Goal: Transaction & Acquisition: Subscribe to service/newsletter

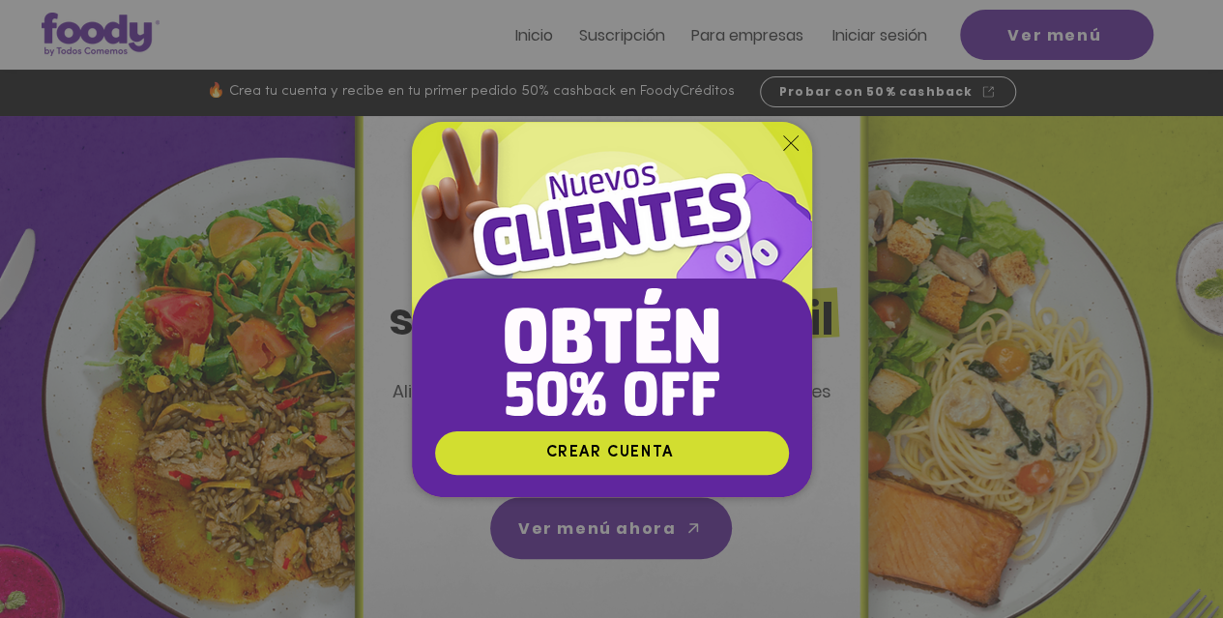
click at [788, 138] on icon "Volver al sitio" at bounding box center [790, 142] width 15 height 15
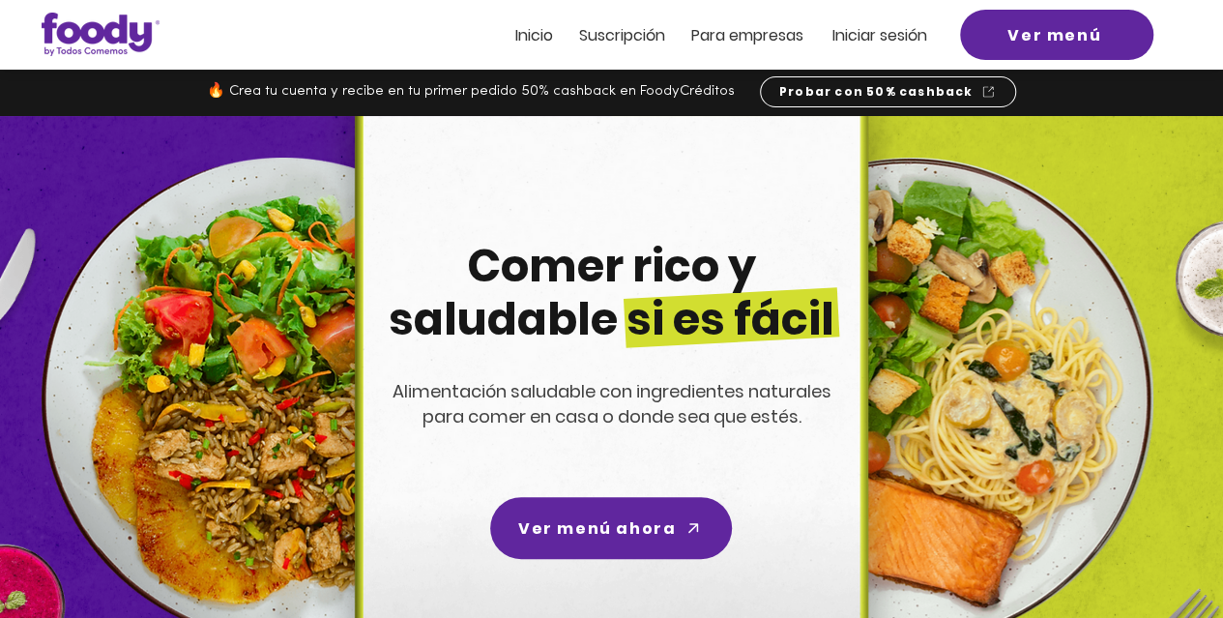
click at [1222, 16] on html "top of page Ir al contenido principal Inicio Suscripción Pa ra empresas Iniciar…" at bounding box center [611, 309] width 1223 height 618
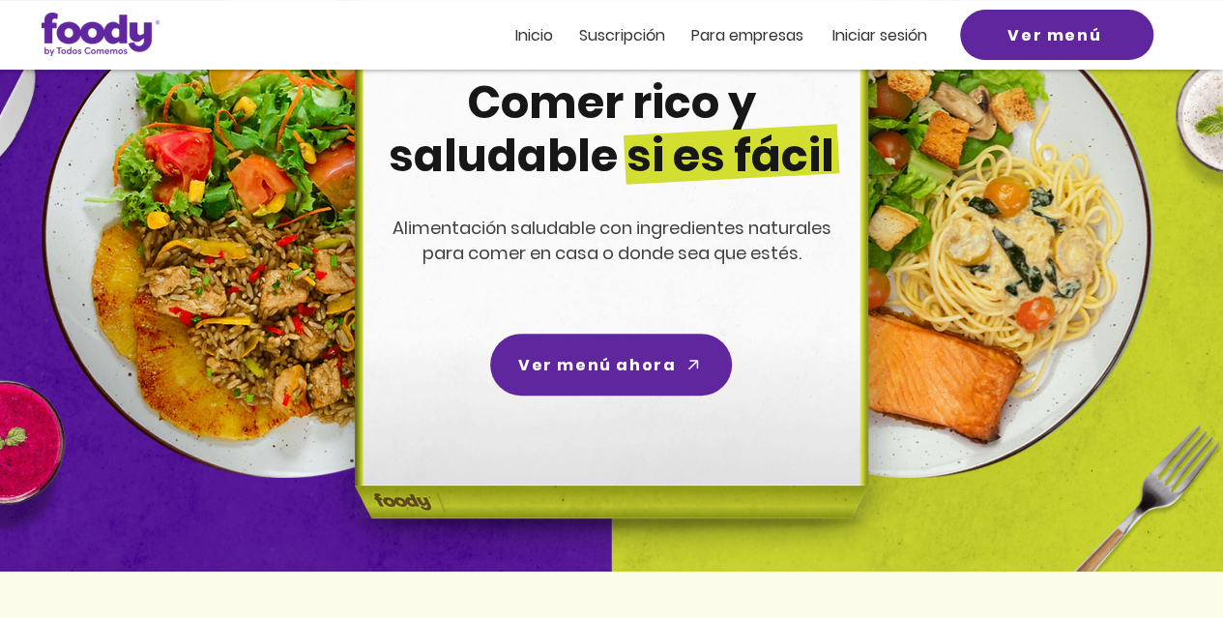
scroll to position [290, 0]
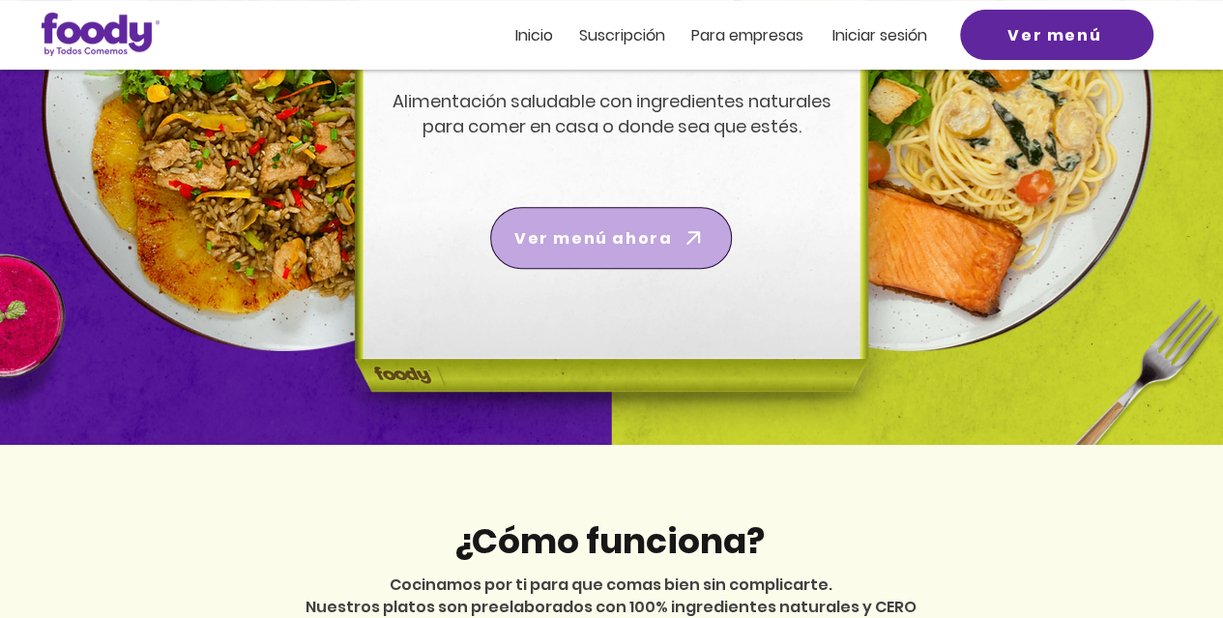
click at [623, 231] on span "Ver menú ahora" at bounding box center [593, 238] width 158 height 24
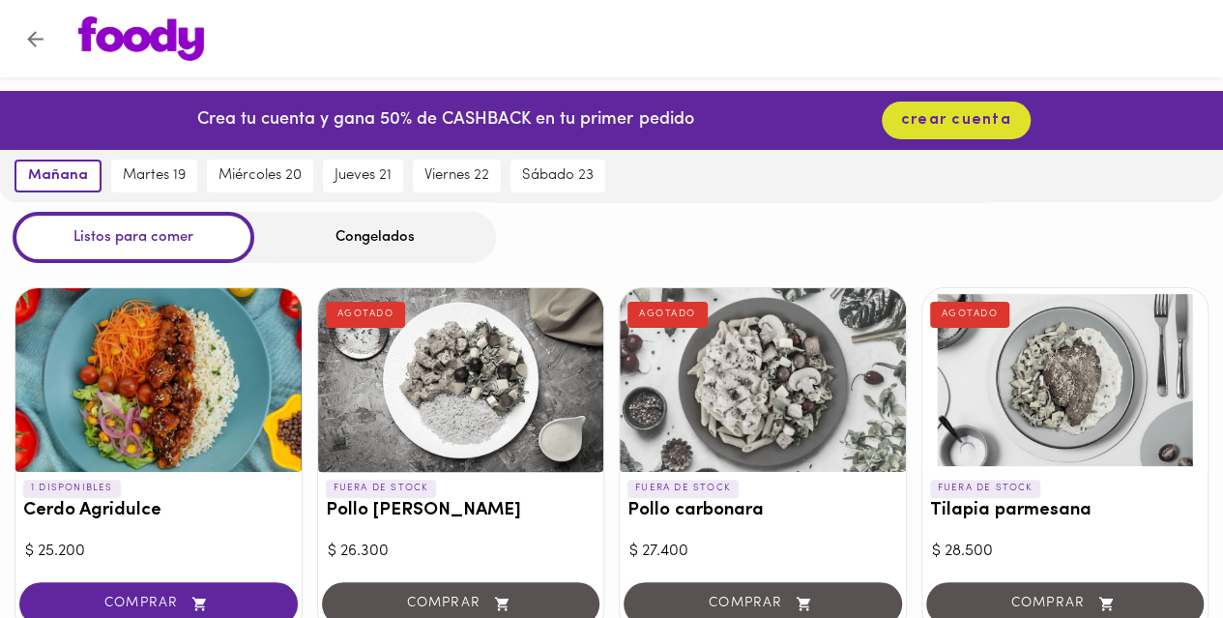
click at [23, 42] on icon "Volver" at bounding box center [35, 39] width 24 height 24
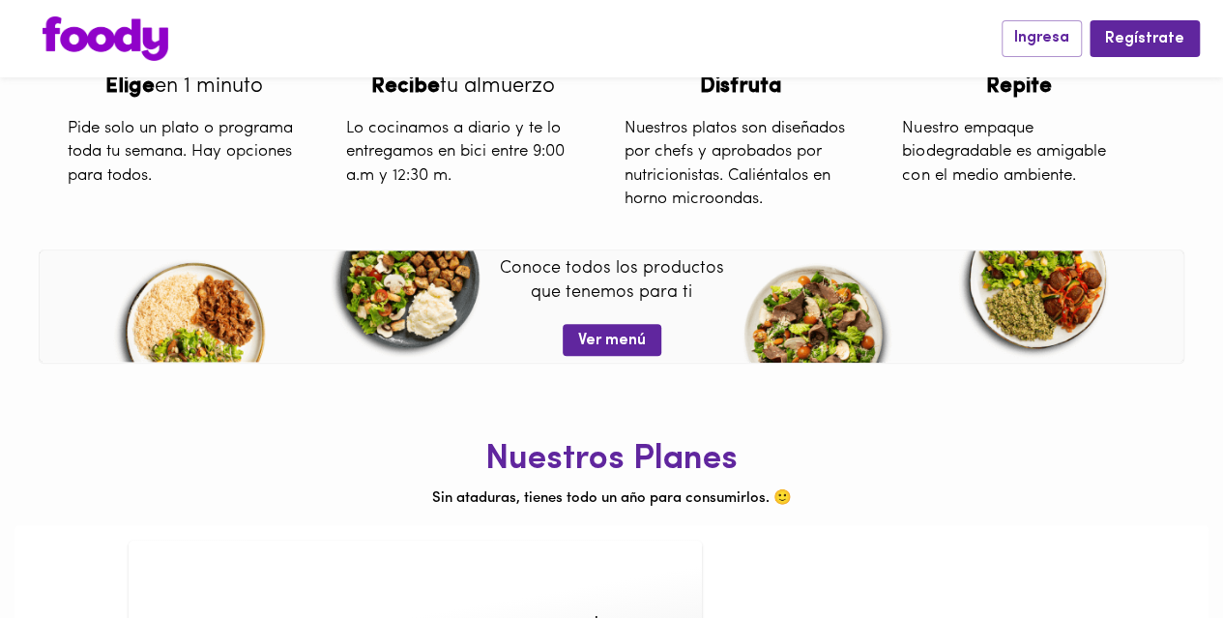
scroll to position [756, 0]
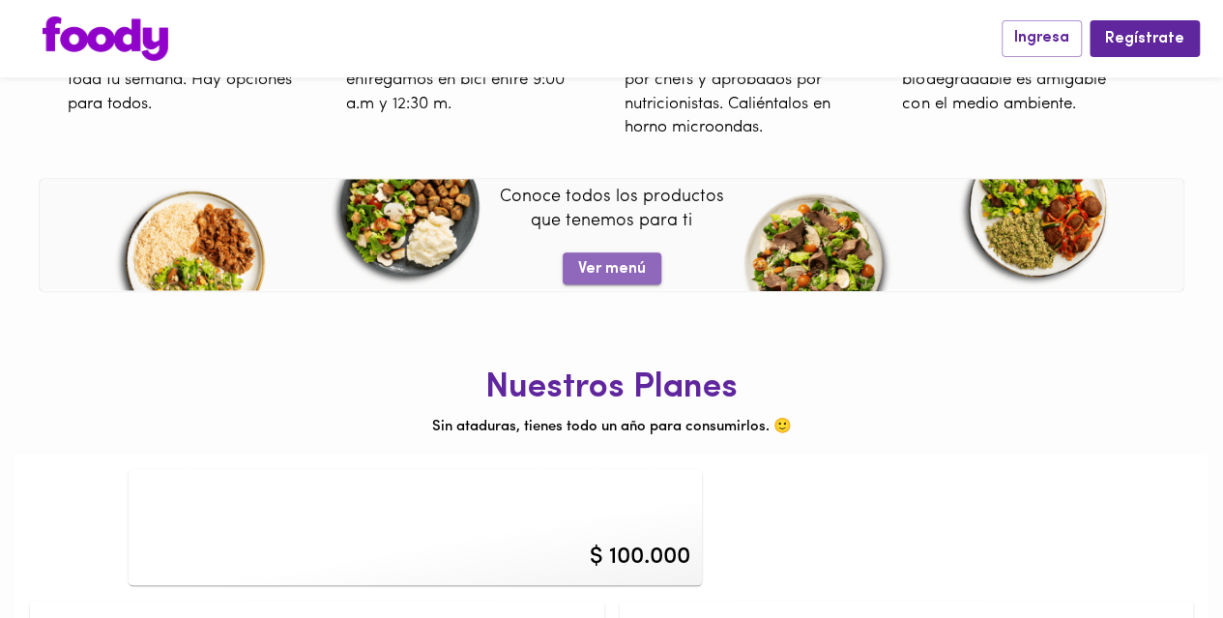
click at [618, 273] on span "Ver menú" at bounding box center [612, 269] width 68 height 18
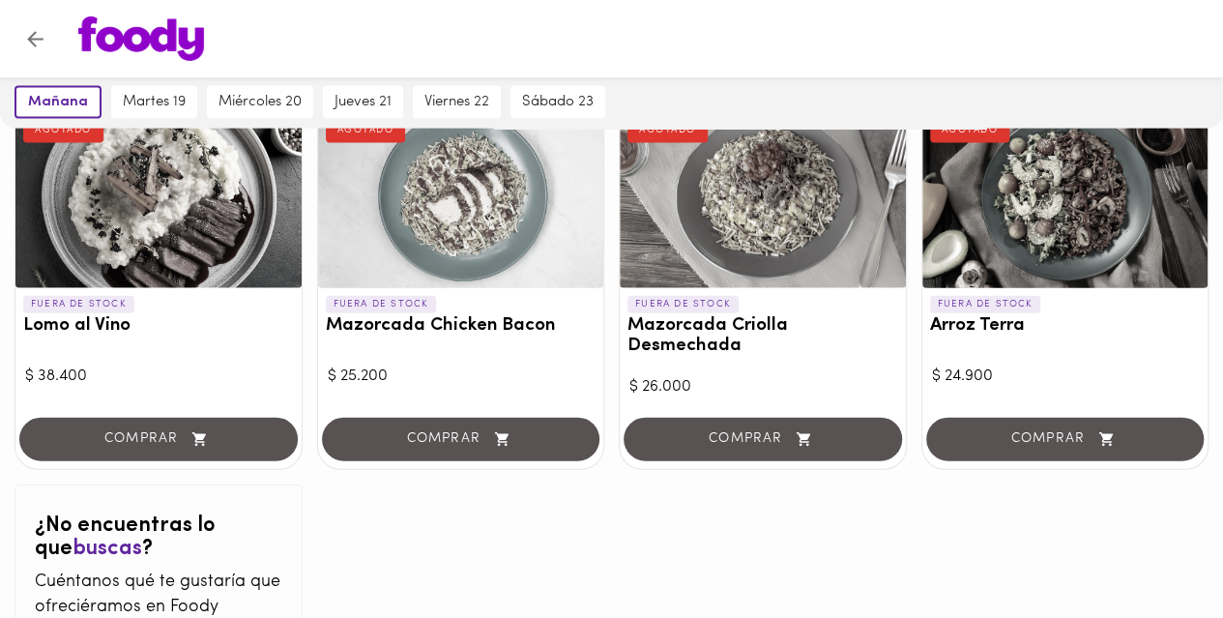
scroll to position [1767, 0]
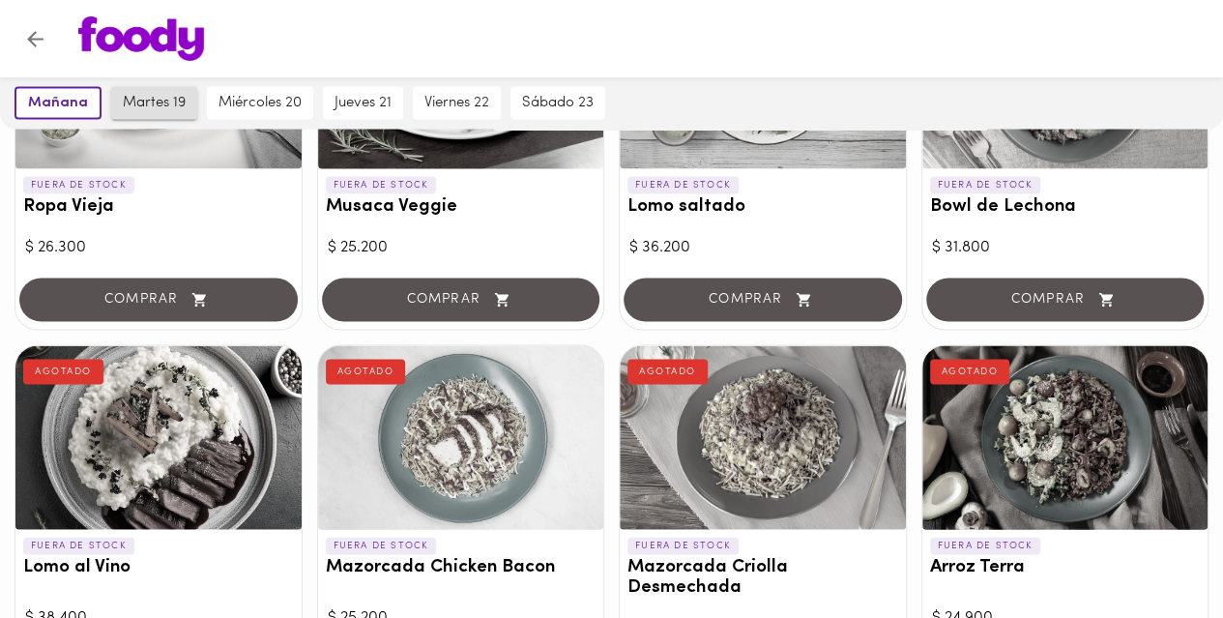
click at [150, 105] on span "martes 19" at bounding box center [154, 102] width 63 height 17
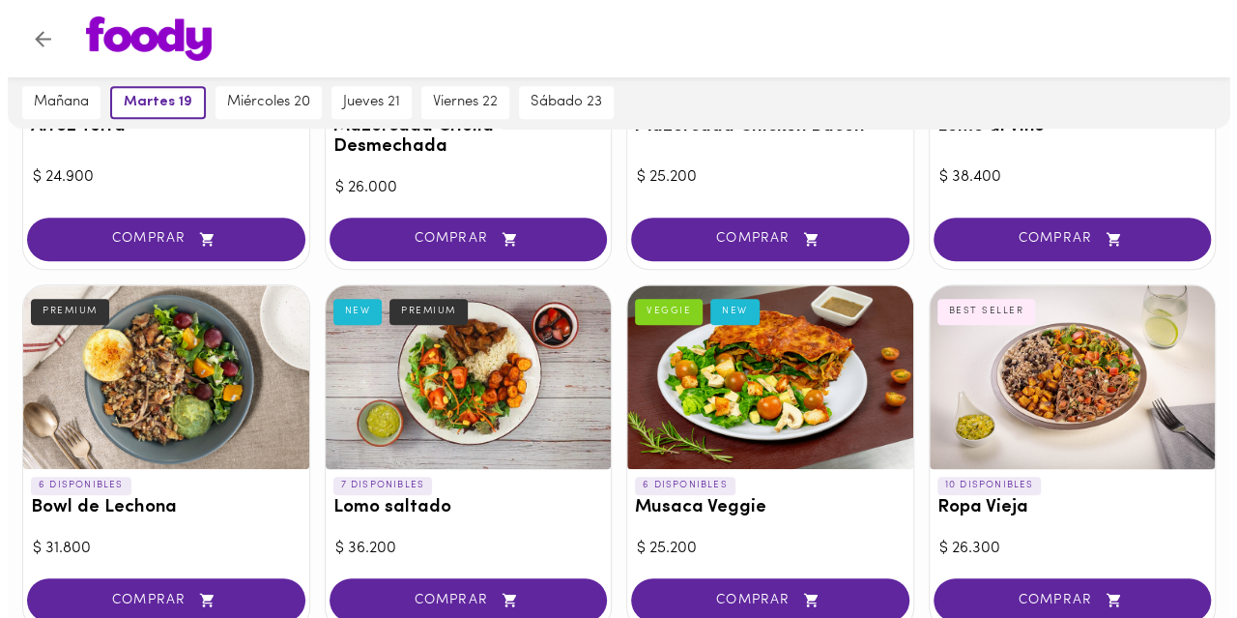
scroll to position [310, 0]
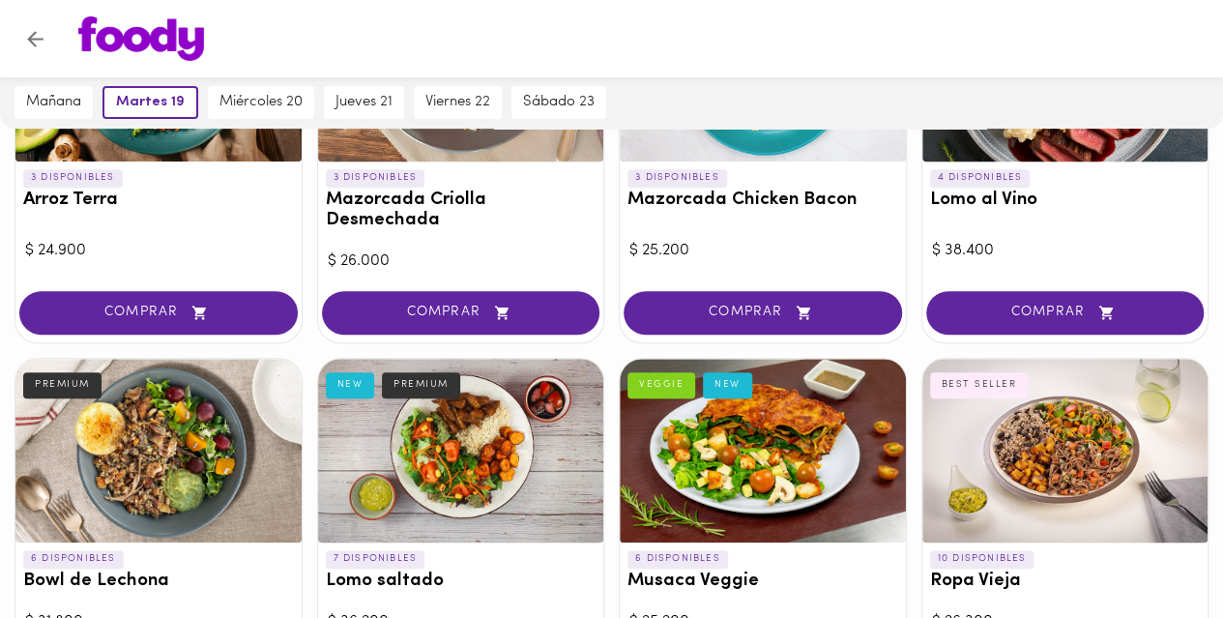
click at [1021, 435] on div at bounding box center [1065, 451] width 286 height 184
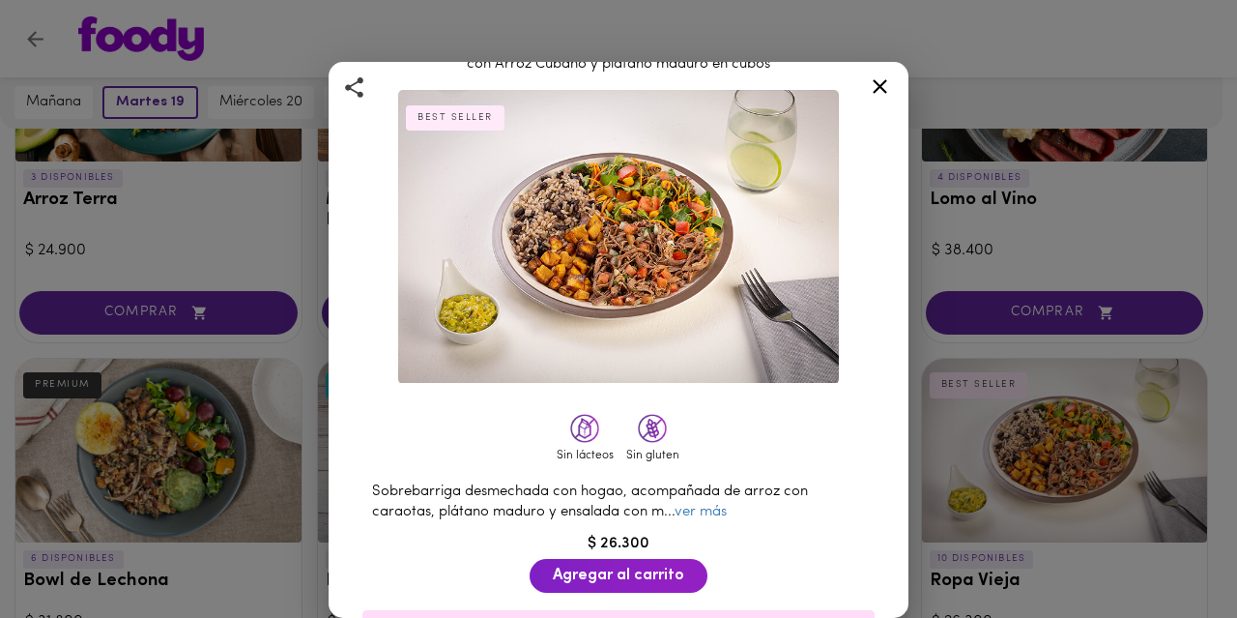
scroll to position [97, 0]
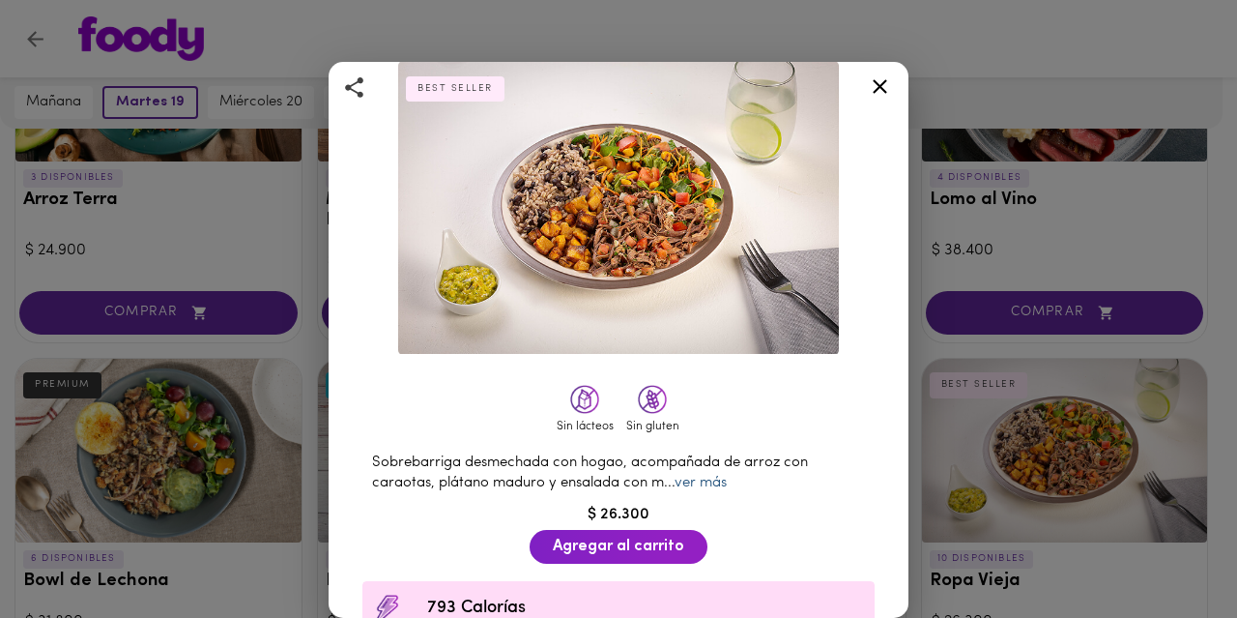
click at [719, 475] on link "ver más" at bounding box center [701, 482] width 52 height 14
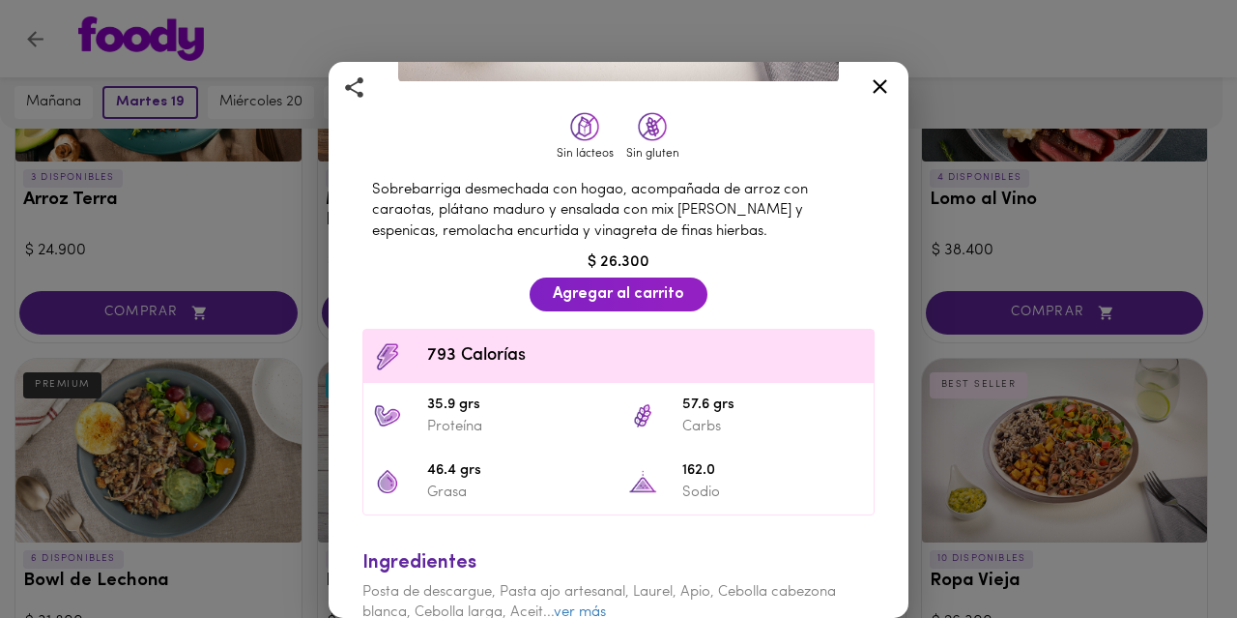
scroll to position [389, 0]
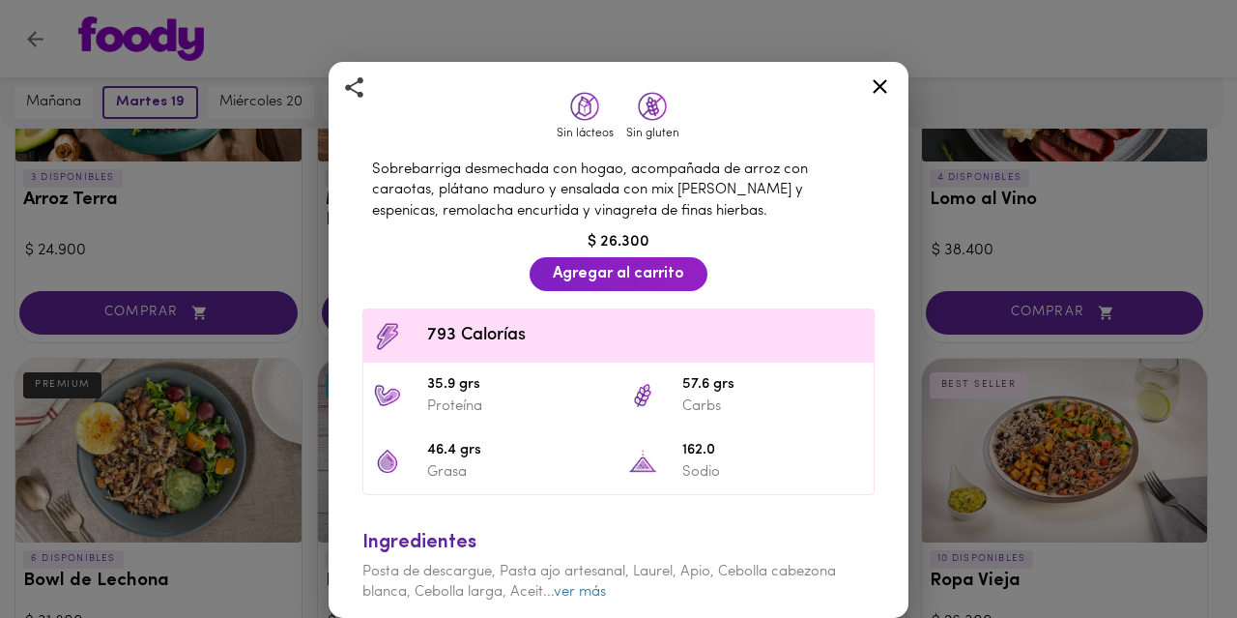
click at [878, 87] on icon at bounding box center [880, 86] width 24 height 24
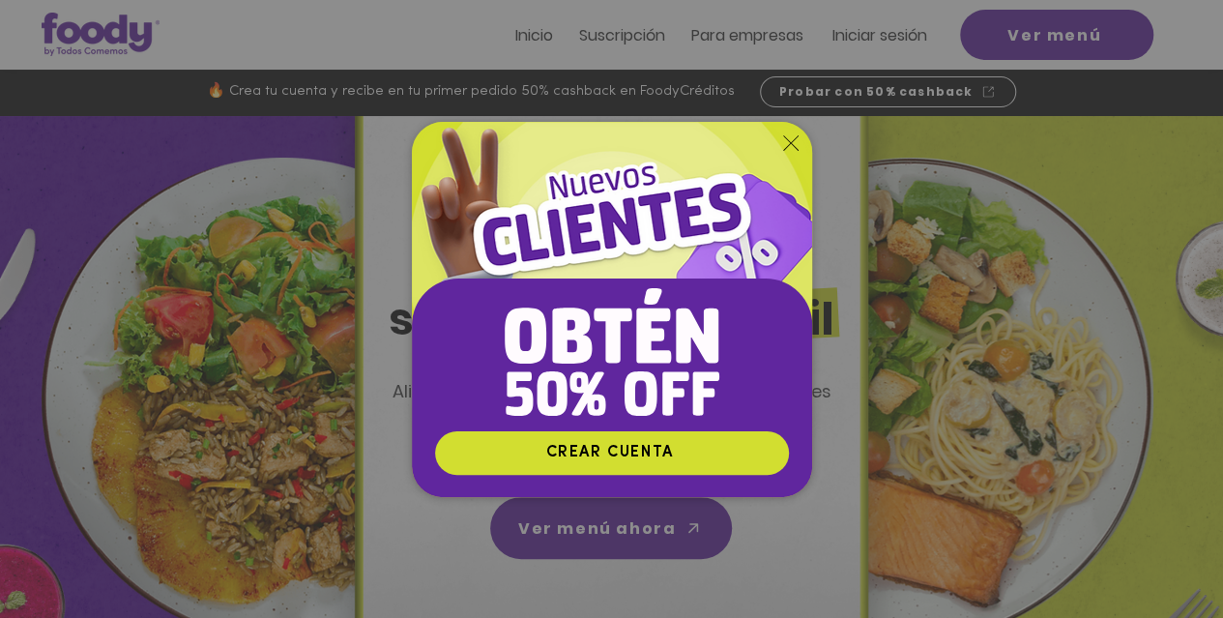
click at [786, 140] on icon "Volver al sitio" at bounding box center [790, 142] width 15 height 15
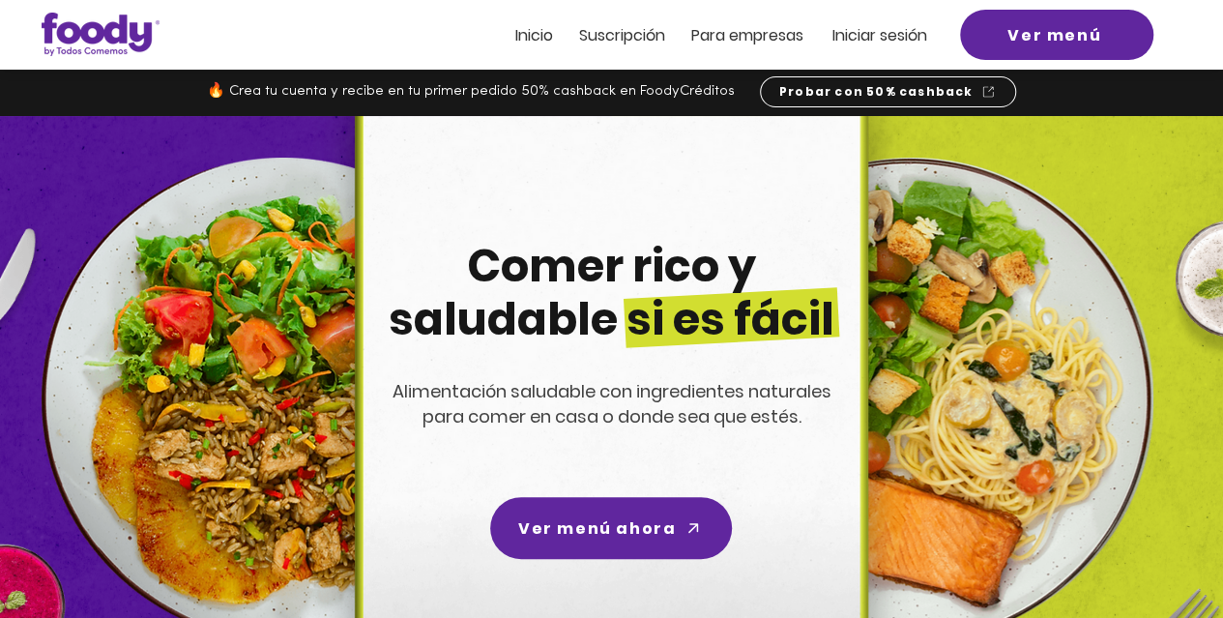
click at [860, 41] on span "Iniciar sesión" at bounding box center [879, 35] width 95 height 22
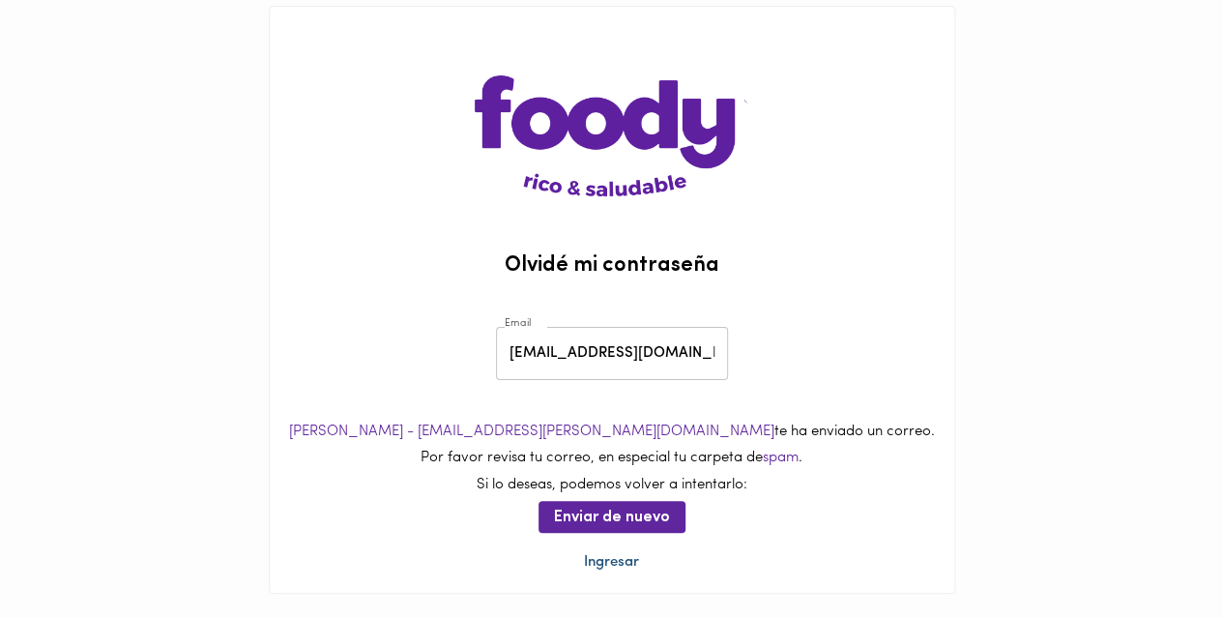
scroll to position [66, 0]
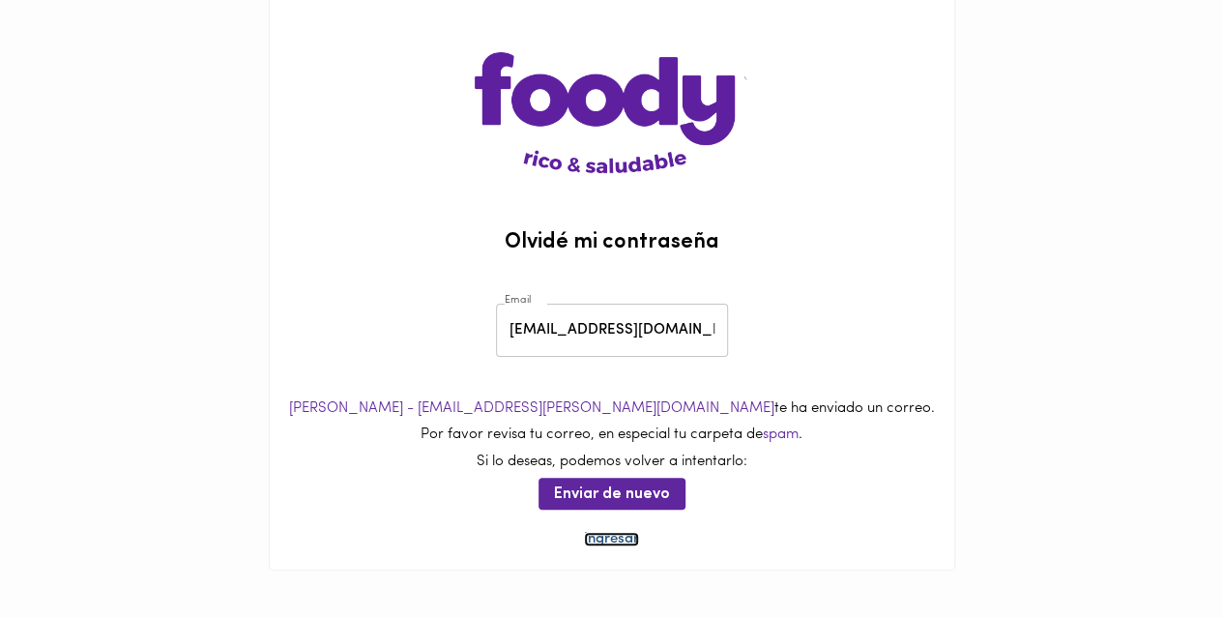
click at [625, 542] on link "Ingresar" at bounding box center [611, 539] width 55 height 14
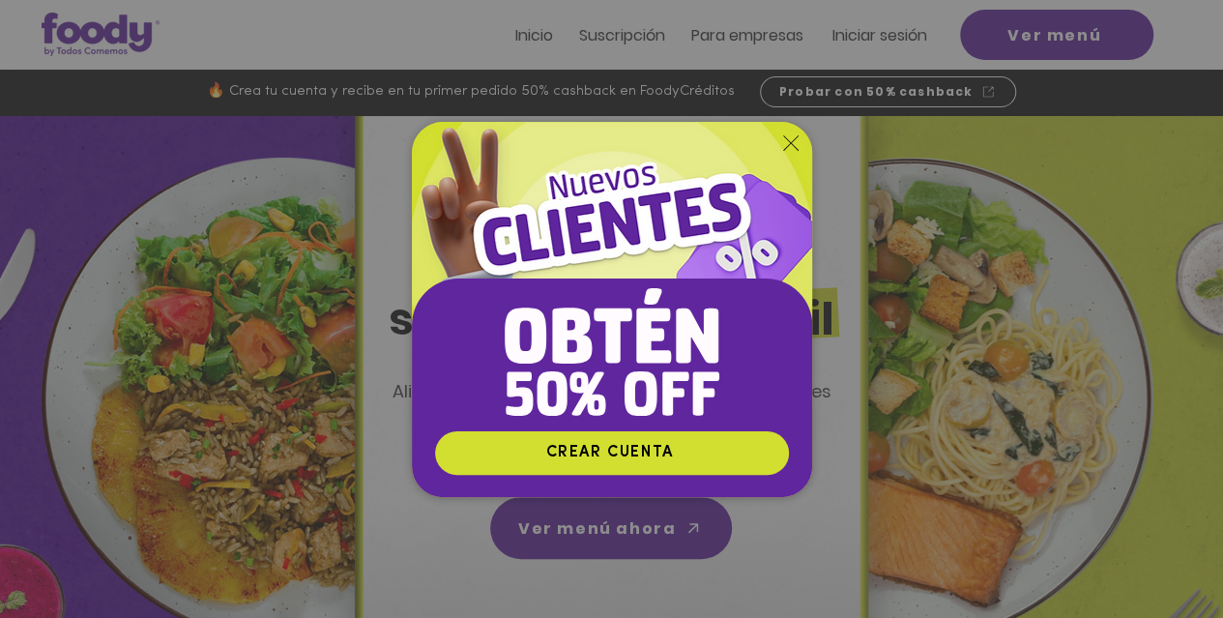
click at [791, 142] on icon "Volver al sitio" at bounding box center [790, 142] width 15 height 15
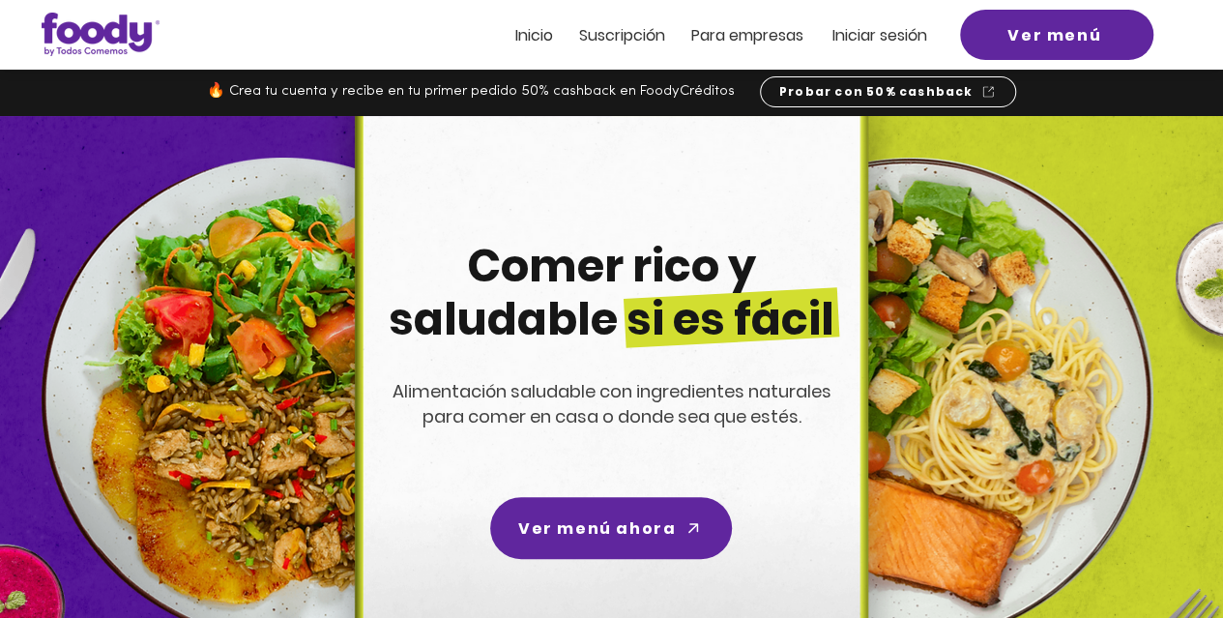
click at [902, 31] on span "Iniciar sesión" at bounding box center [879, 35] width 95 height 22
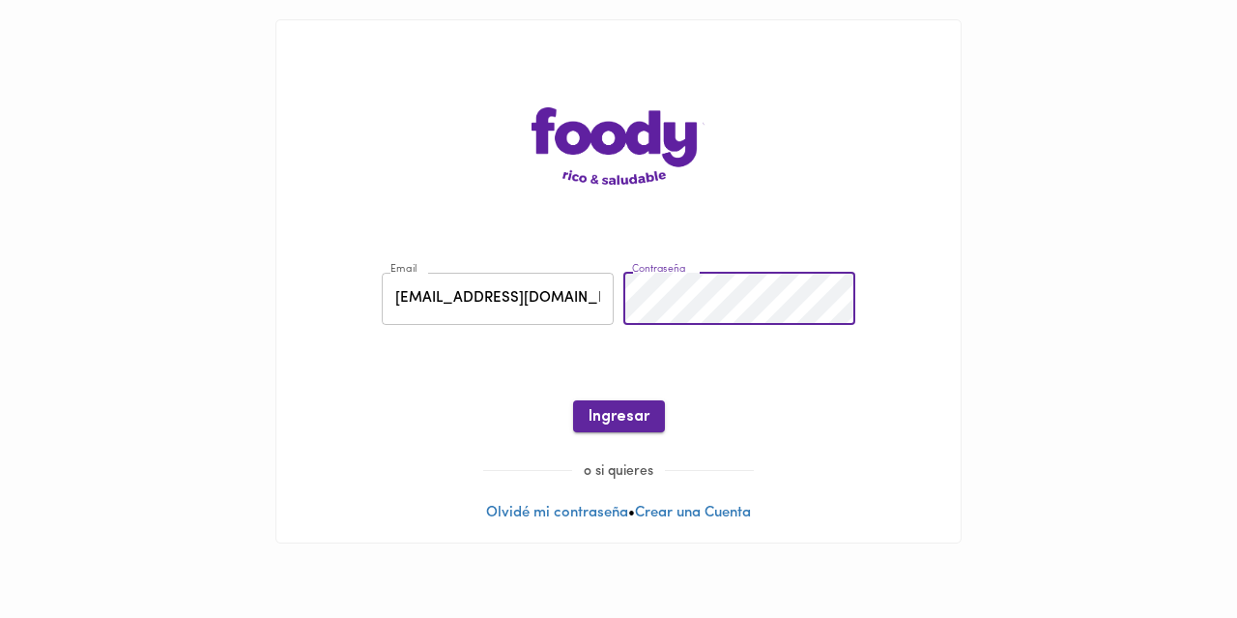
click at [628, 412] on span "Ingresar" at bounding box center [619, 417] width 61 height 18
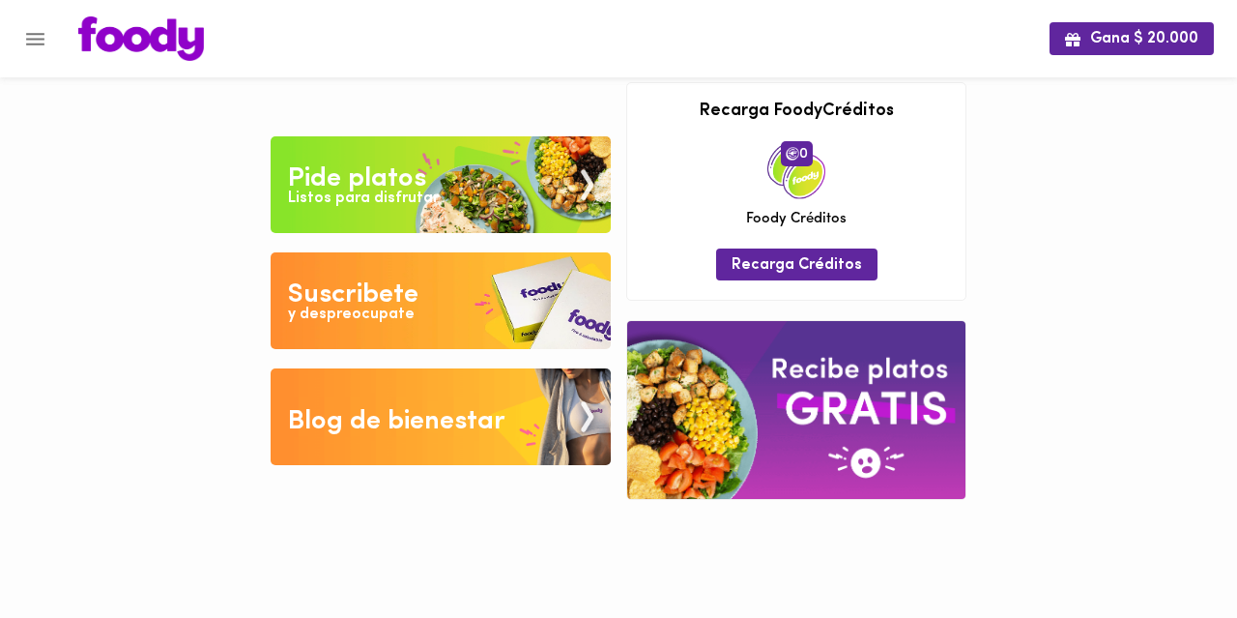
click at [420, 206] on div "Listos para disfrutar" at bounding box center [363, 198] width 151 height 22
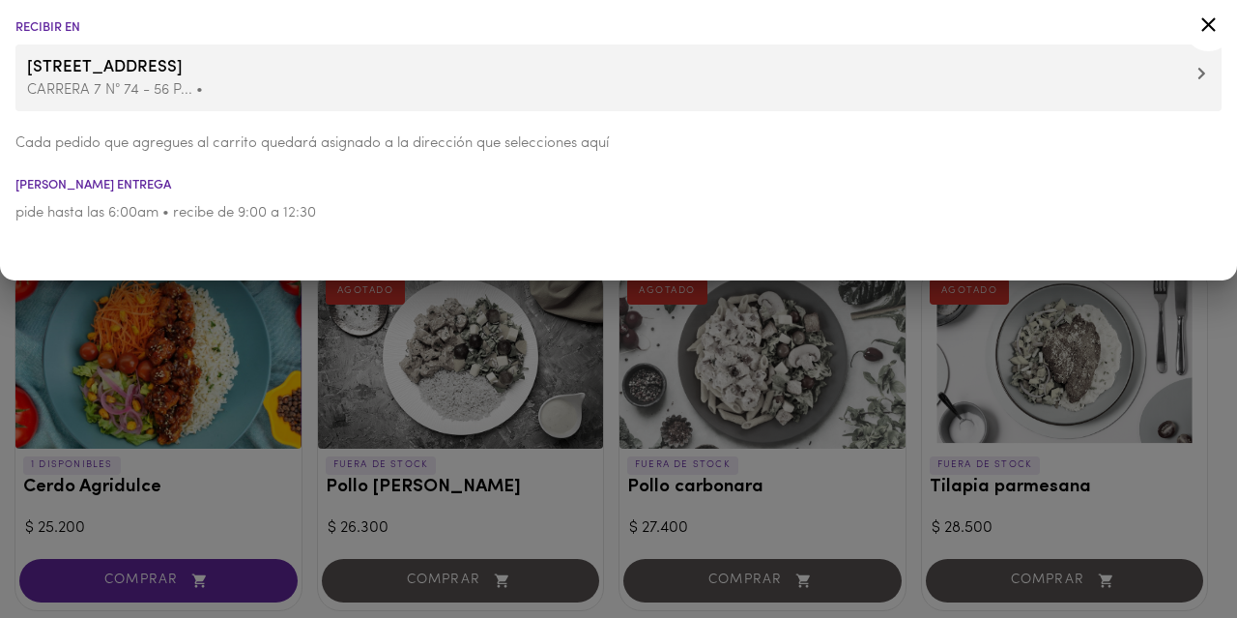
click at [1204, 24] on icon at bounding box center [1208, 25] width 24 height 24
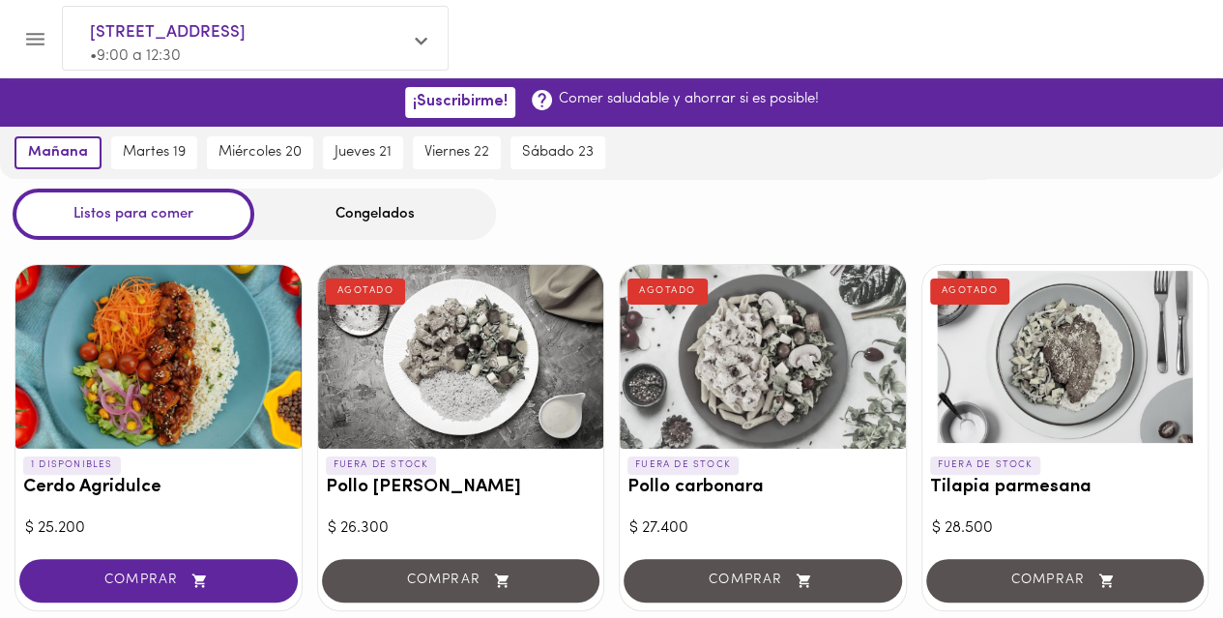
click at [36, 40] on icon "Menu" at bounding box center [35, 39] width 24 height 24
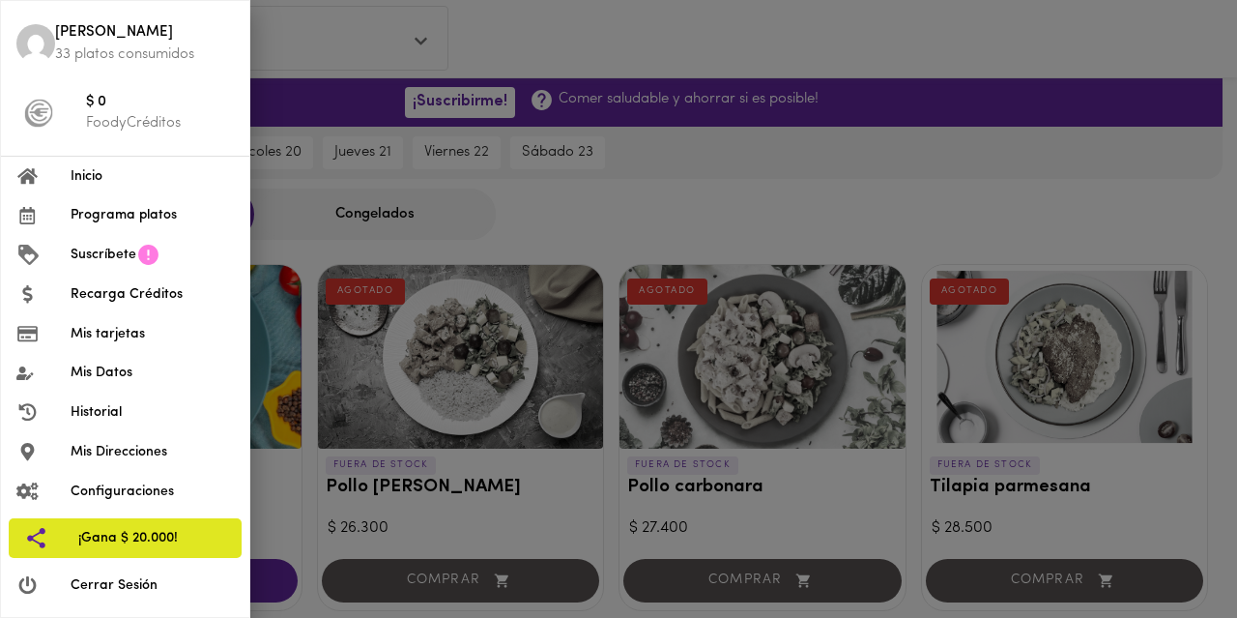
click at [903, 188] on div at bounding box center [618, 309] width 1237 height 618
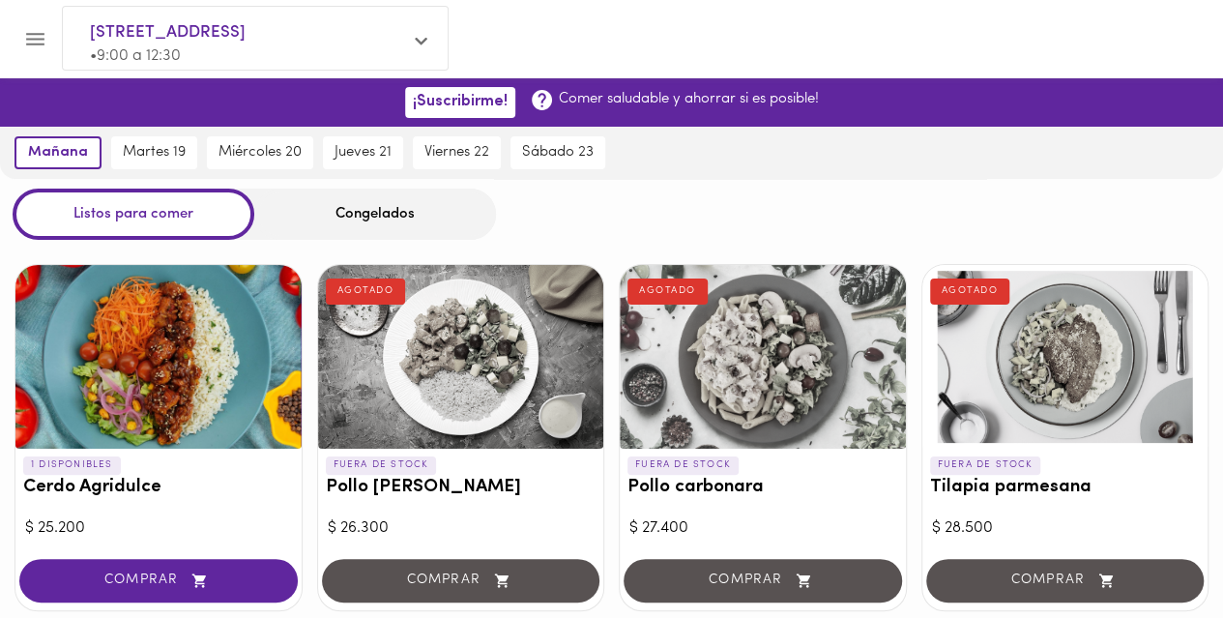
click at [27, 31] on icon "Menu" at bounding box center [35, 39] width 24 height 24
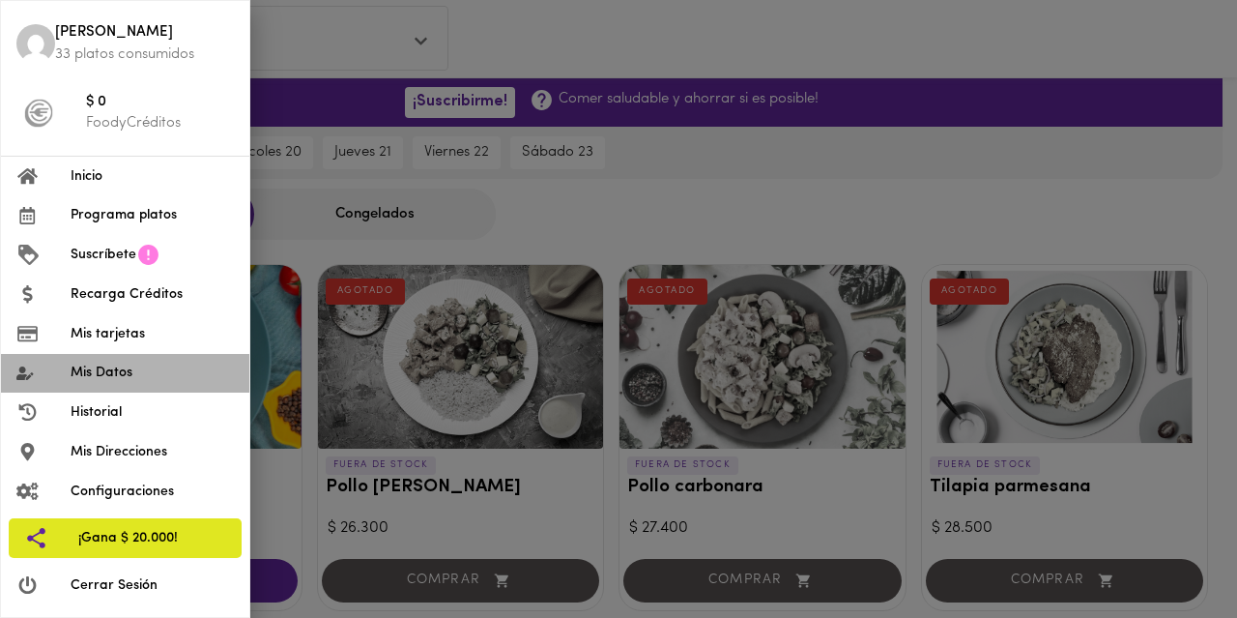
click at [111, 370] on span "Mis Datos" at bounding box center [152, 372] width 163 height 20
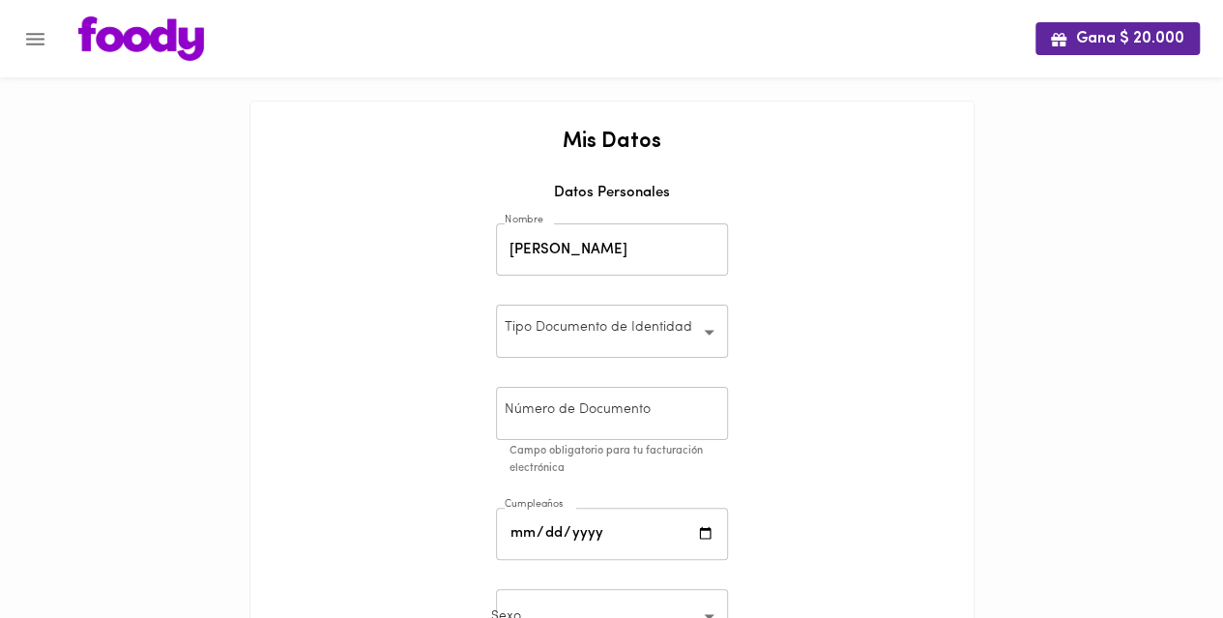
click at [52, 30] on button "Menu" at bounding box center [35, 38] width 47 height 47
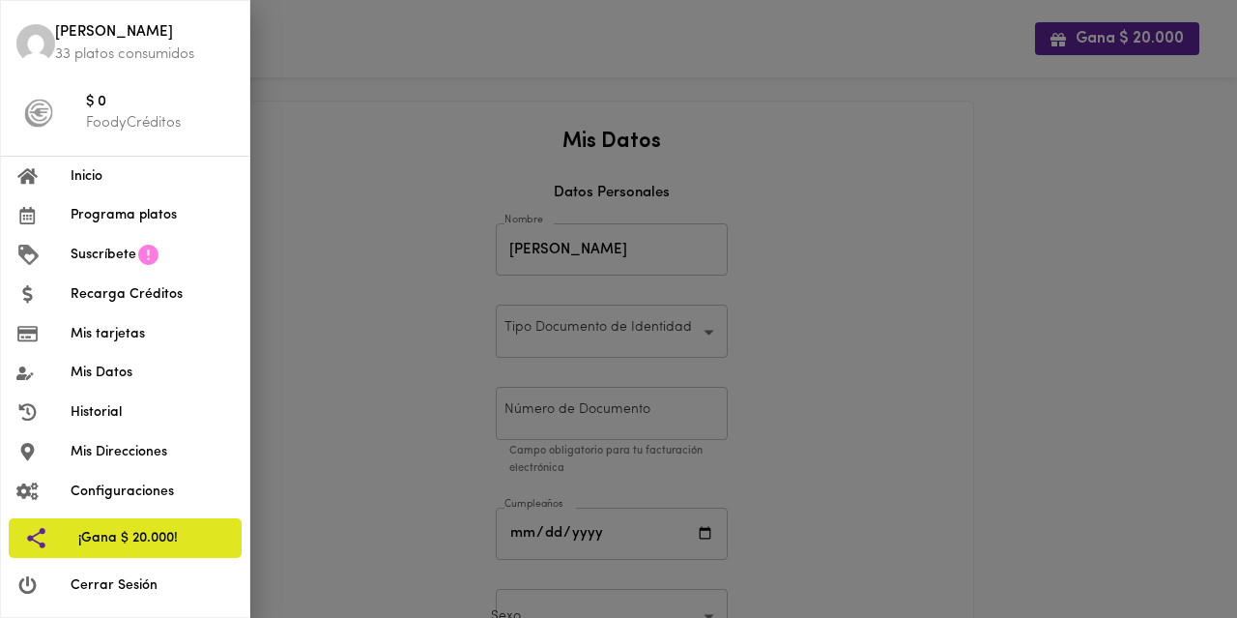
click at [128, 300] on span "Recarga Créditos" at bounding box center [152, 294] width 163 height 20
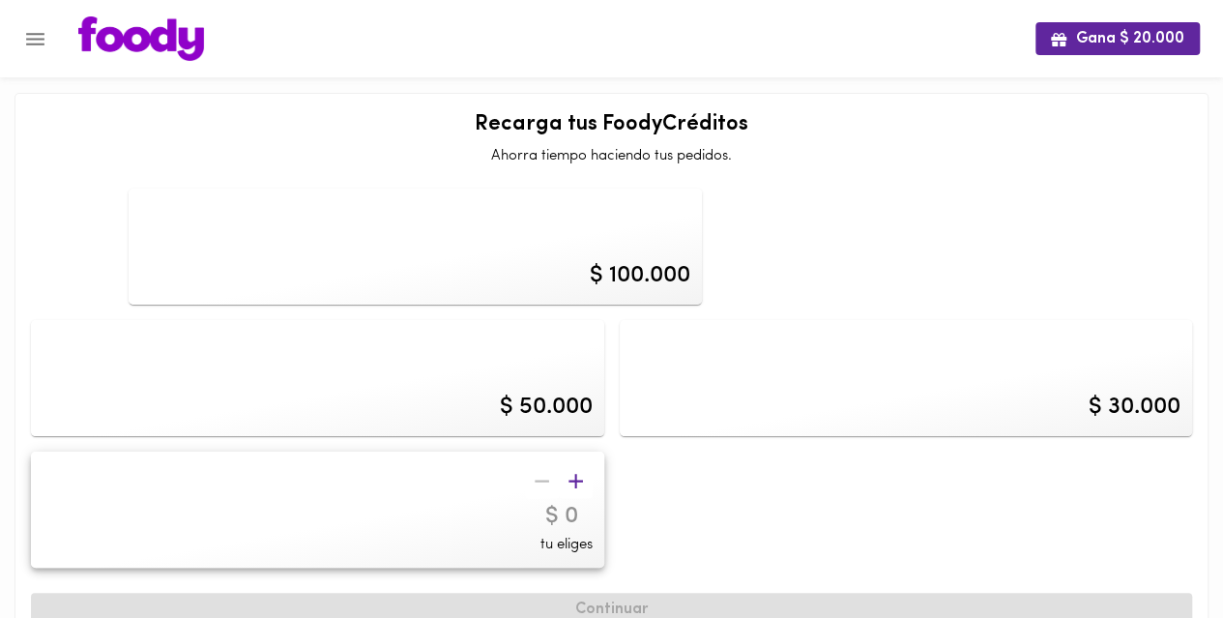
click at [590, 279] on div "$ 100.000" at bounding box center [640, 275] width 101 height 33
type input "100000"
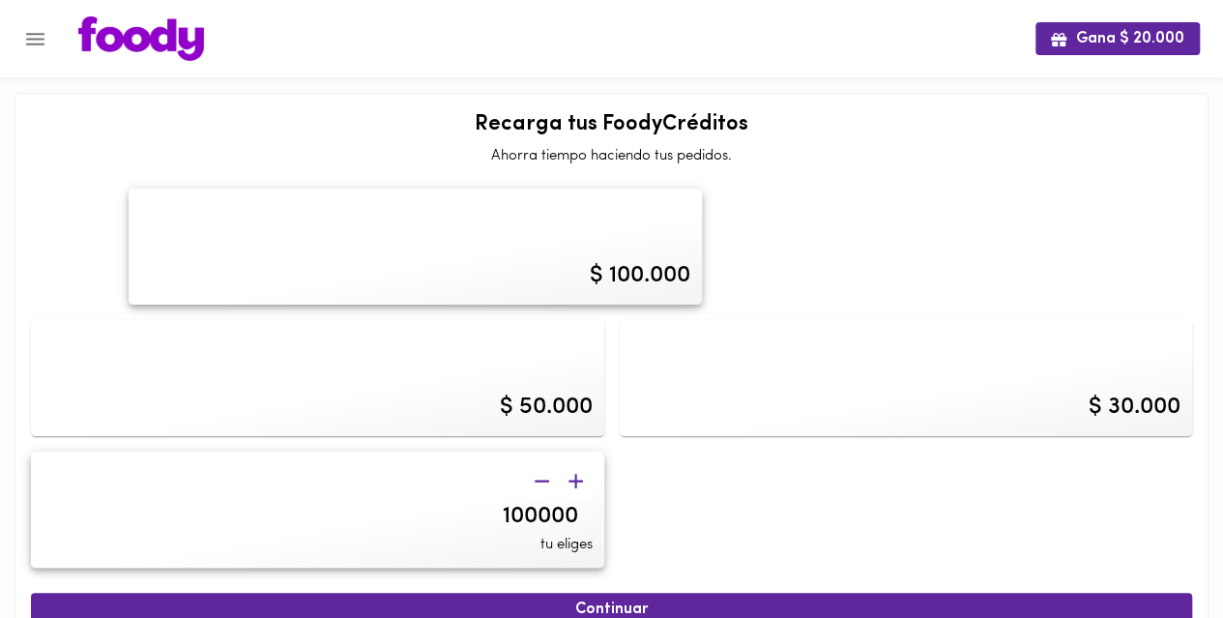
click at [592, 534] on span "tu eliges" at bounding box center [566, 544] width 52 height 20
click at [629, 600] on span "Continuar" at bounding box center [611, 609] width 1118 height 18
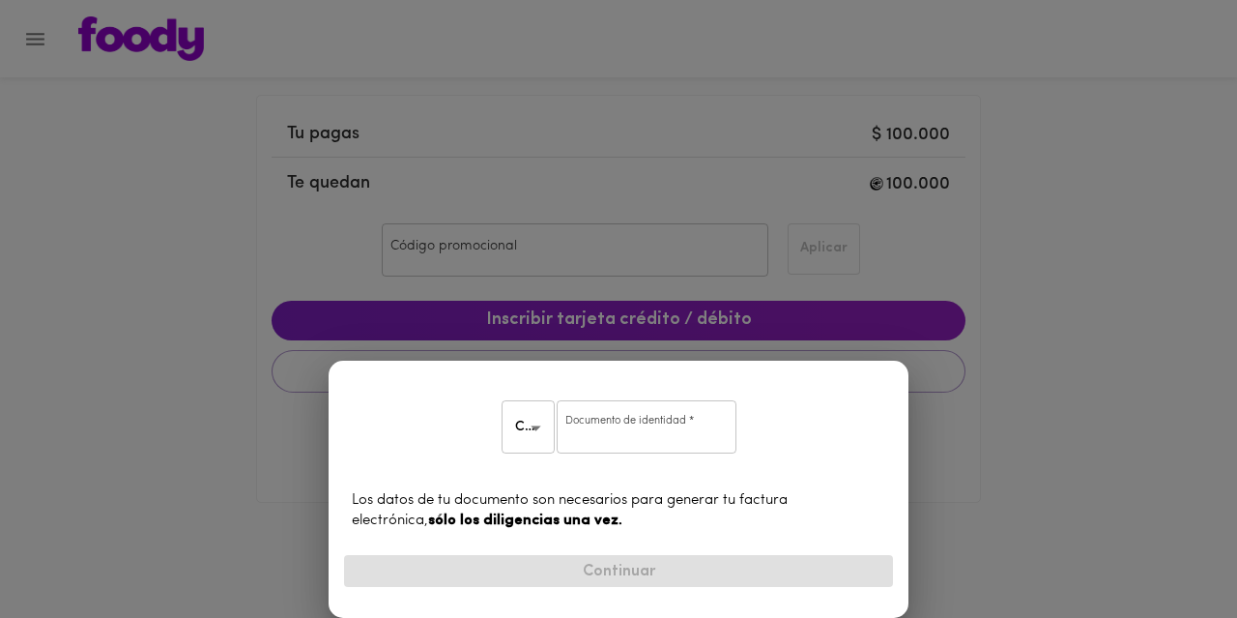
click at [620, 439] on input "number" at bounding box center [647, 426] width 180 height 53
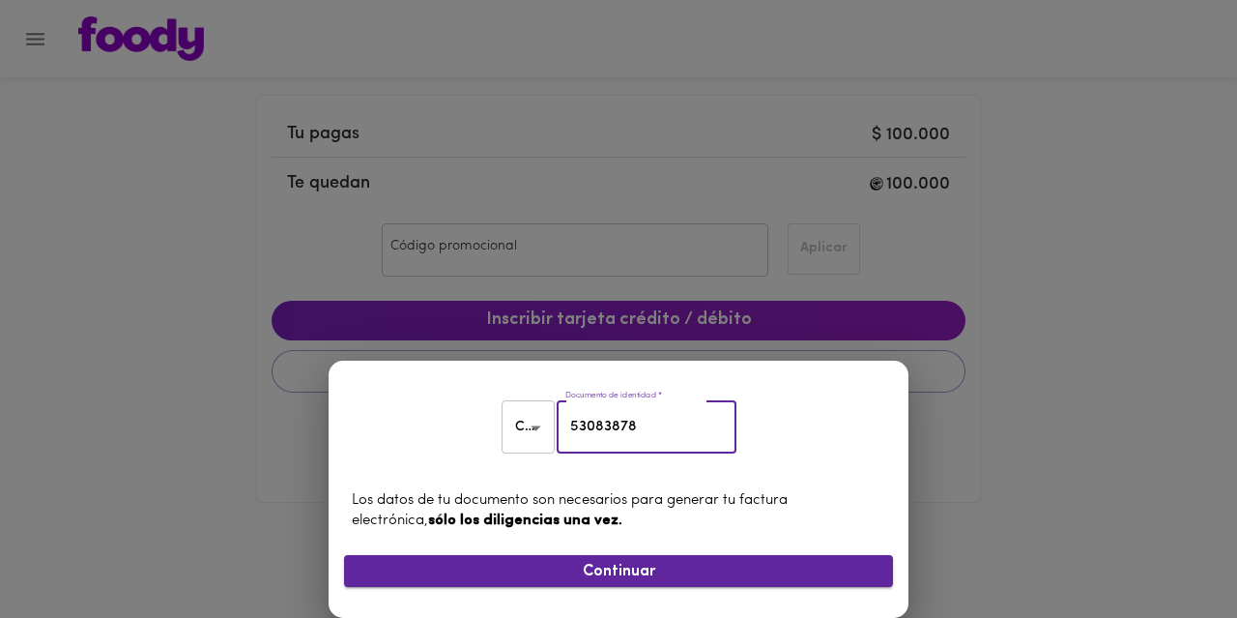
type input "53083878"
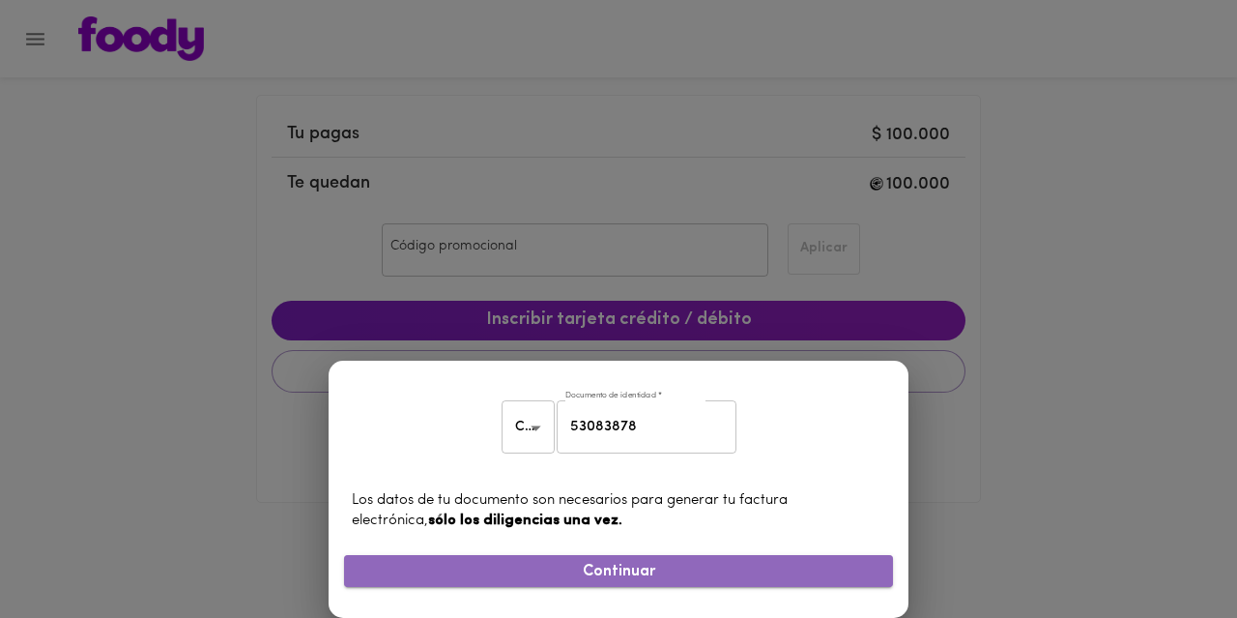
click at [641, 573] on span "Continuar" at bounding box center [619, 571] width 518 height 18
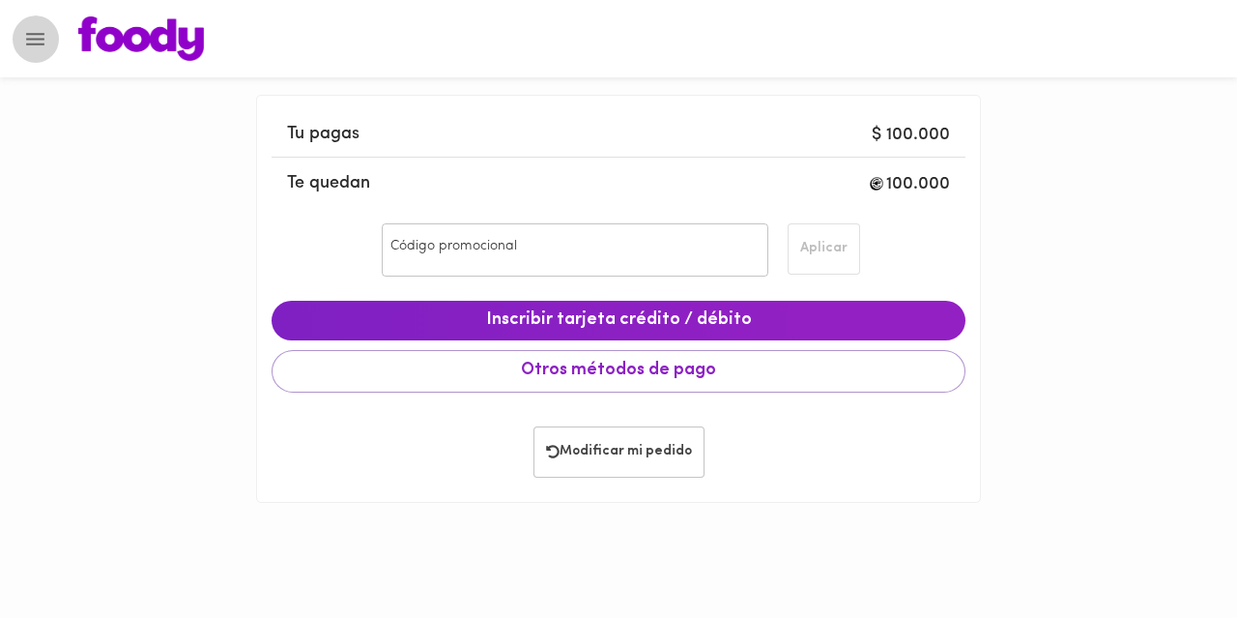
click at [47, 36] on button "Menu" at bounding box center [35, 38] width 47 height 47
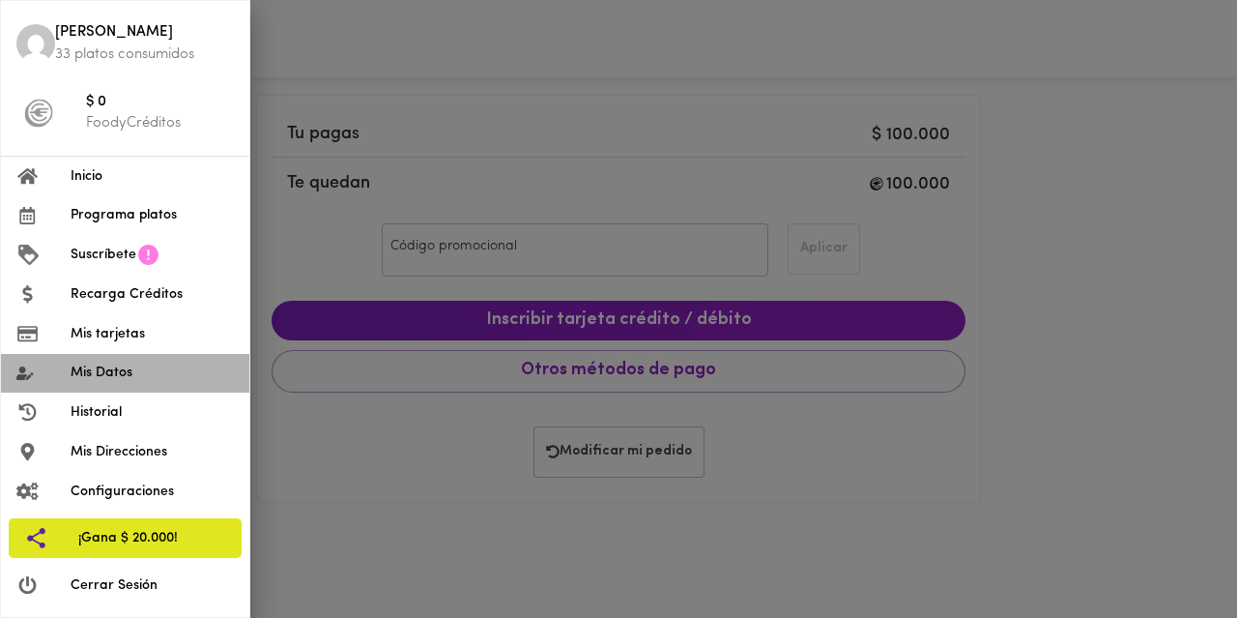
click at [103, 375] on span "Mis Datos" at bounding box center [152, 372] width 163 height 20
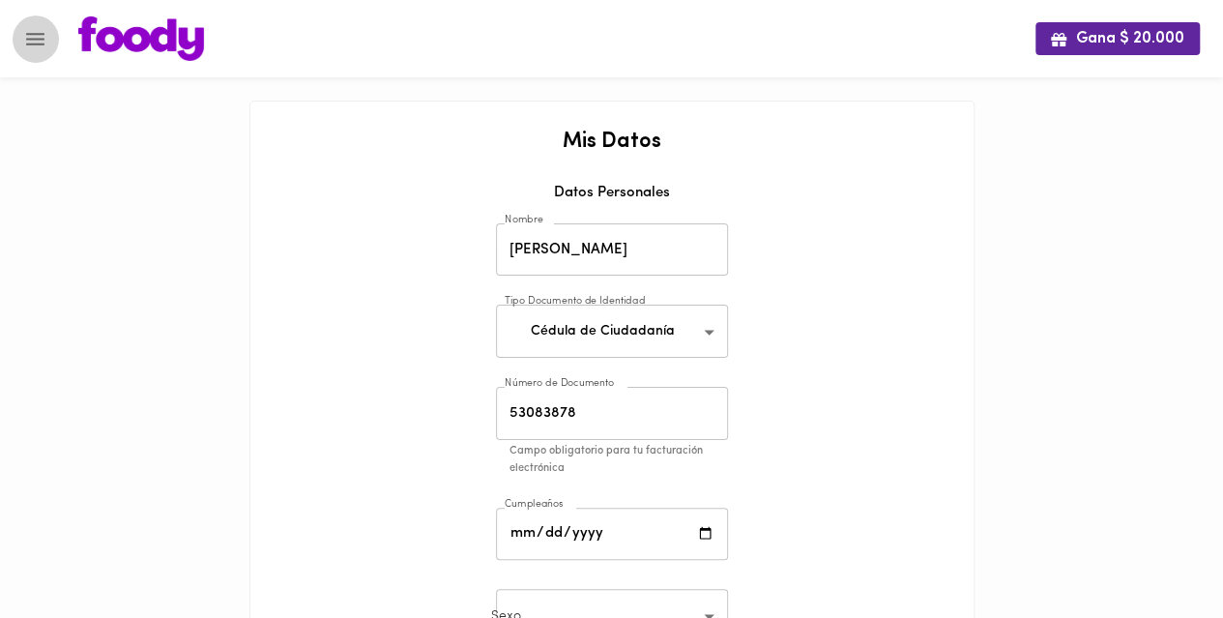
click at [39, 43] on icon "Menu" at bounding box center [35, 39] width 18 height 13
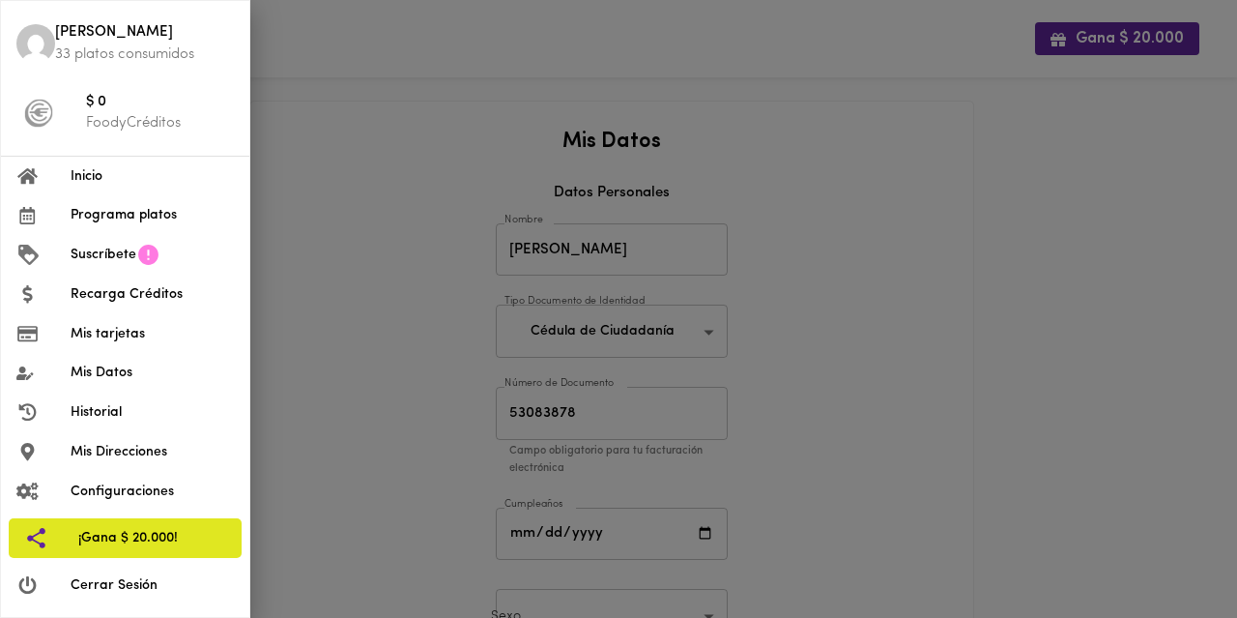
click at [133, 500] on span "Configuraciones" at bounding box center [152, 491] width 163 height 20
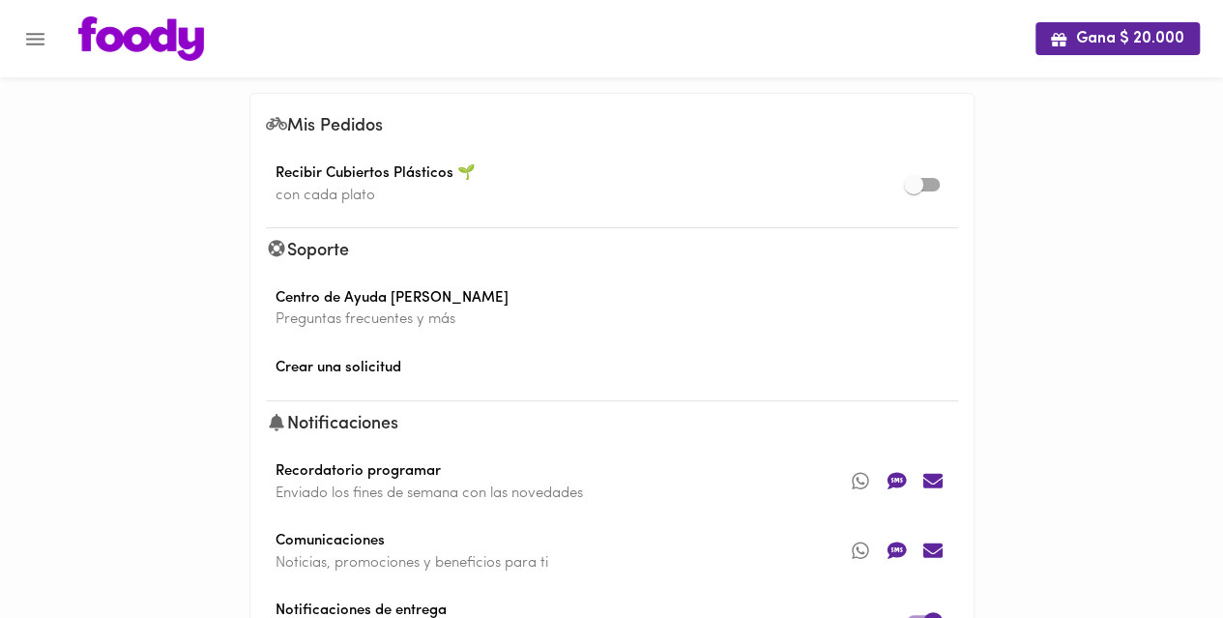
click at [18, 33] on div at bounding box center [9, 309] width 19 height 618
click at [41, 45] on icon "Menu" at bounding box center [35, 39] width 24 height 24
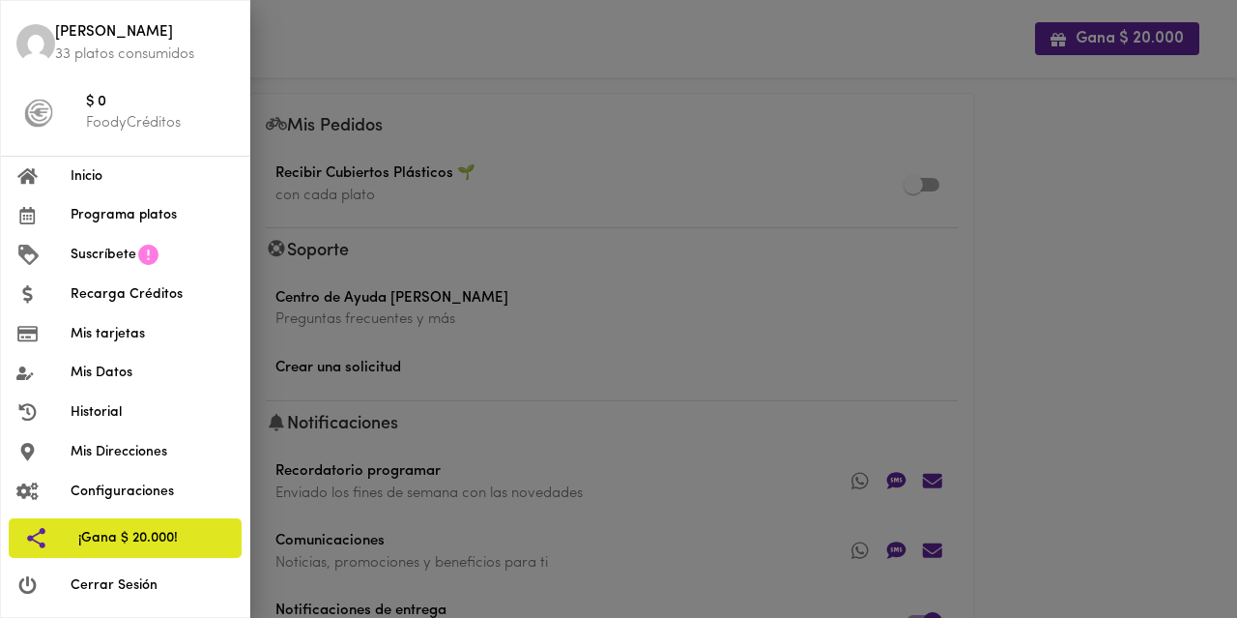
click at [104, 171] on span "Inicio" at bounding box center [152, 176] width 163 height 20
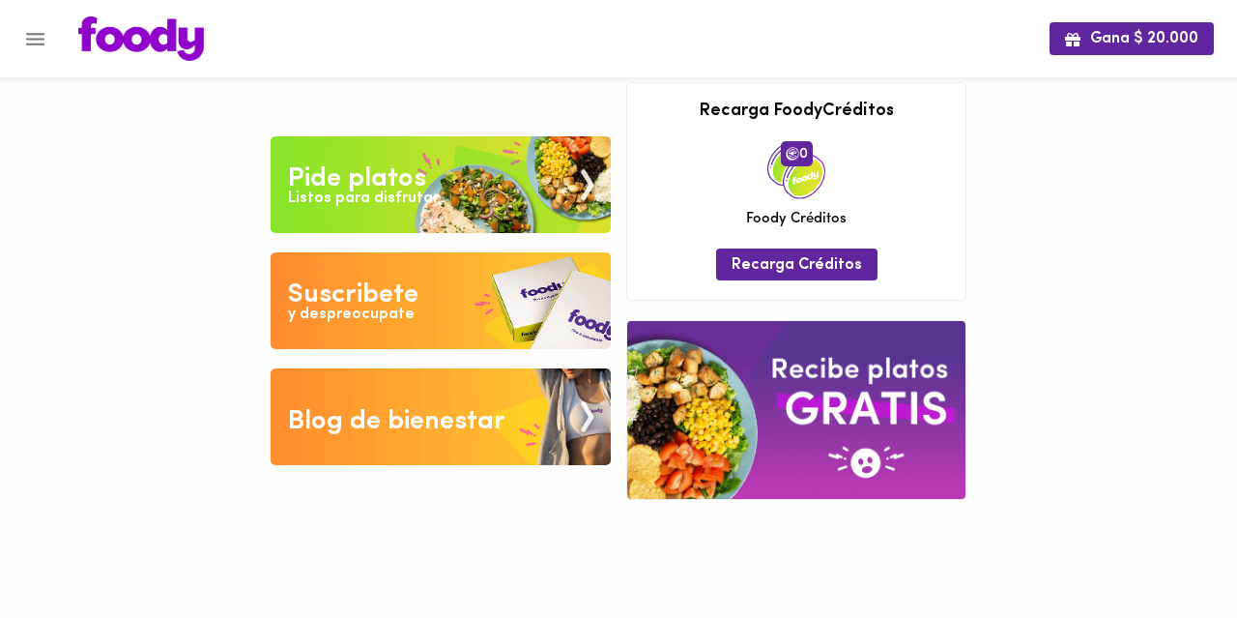
click at [429, 399] on img at bounding box center [441, 416] width 340 height 97
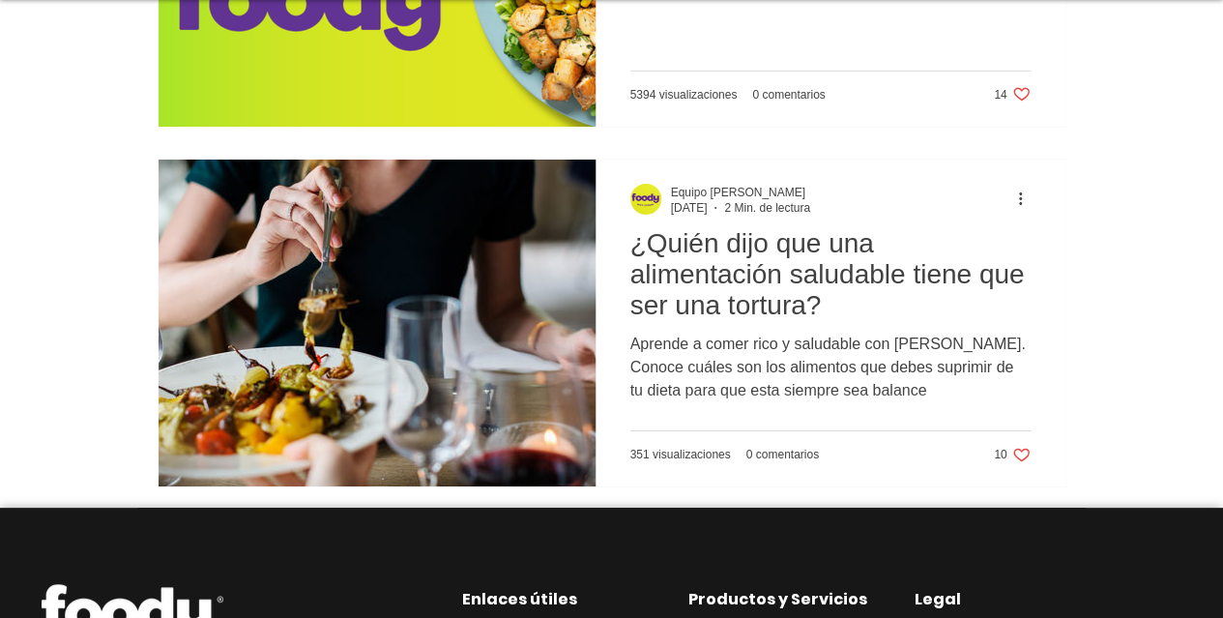
scroll to position [10708, 0]
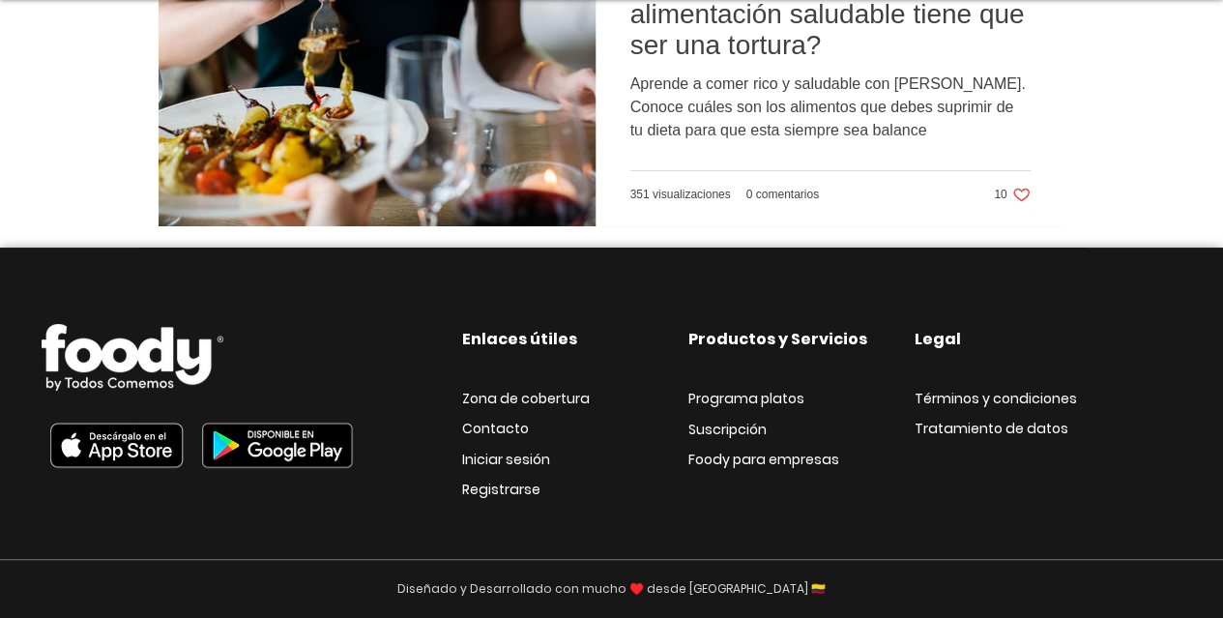
click at [516, 389] on span "Zona de cobertura" at bounding box center [526, 398] width 128 height 19
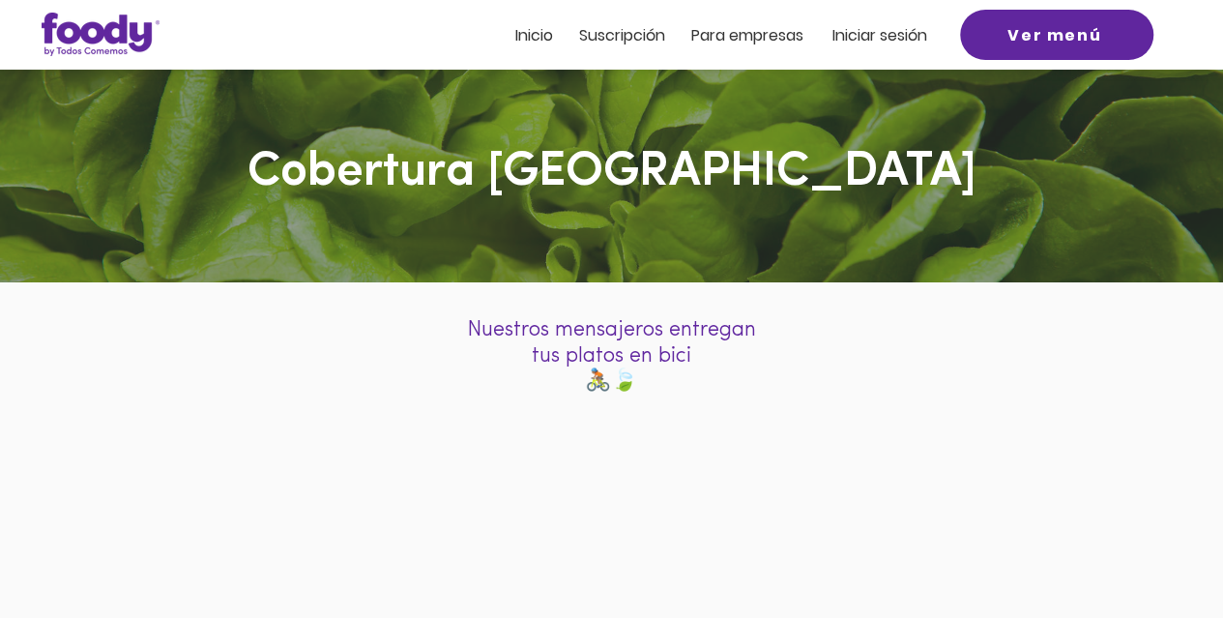
click at [67, 38] on img at bounding box center [101, 34] width 118 height 43
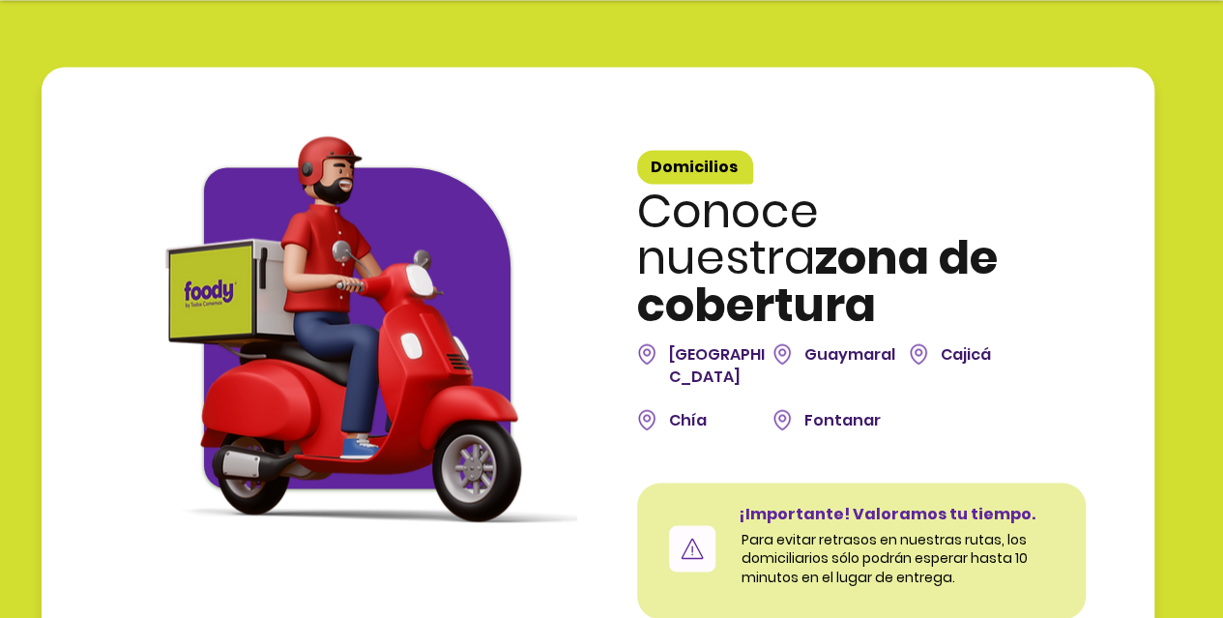
scroll to position [5315, 0]
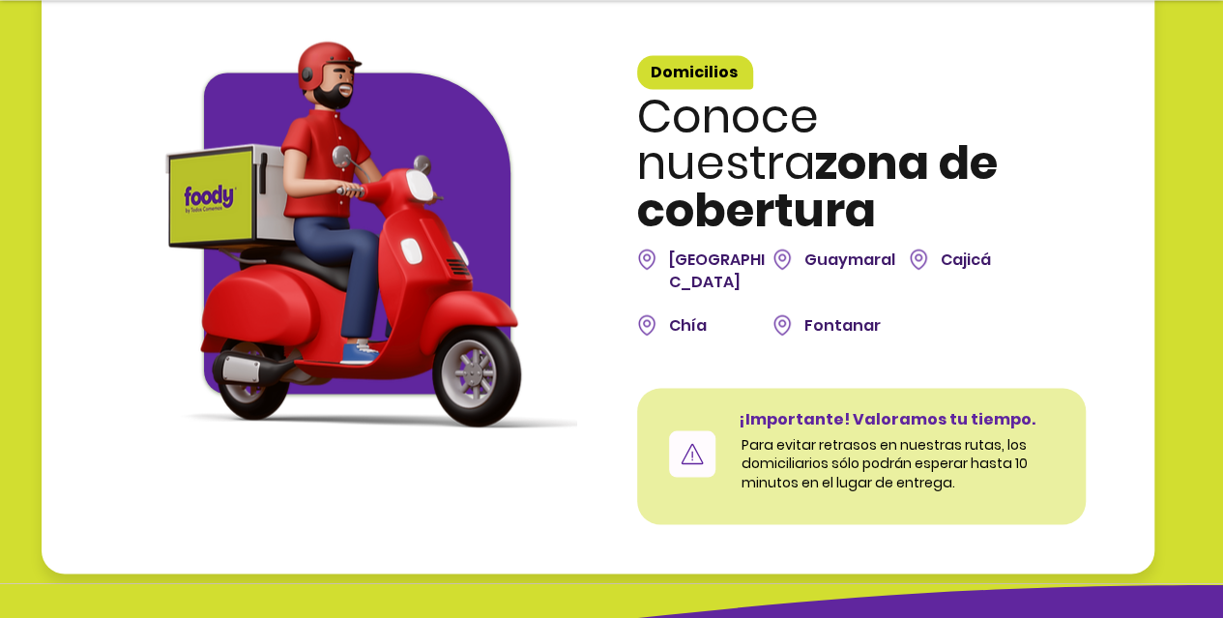
click at [648, 246] on img at bounding box center [646, 258] width 19 height 24
click at [675, 247] on span "Bogotá" at bounding box center [717, 268] width 96 height 43
drag, startPoint x: 690, startPoint y: 221, endPoint x: 710, endPoint y: 70, distance: 153.1
click at [710, 70] on div "Domicilios" at bounding box center [695, 72] width 116 height 34
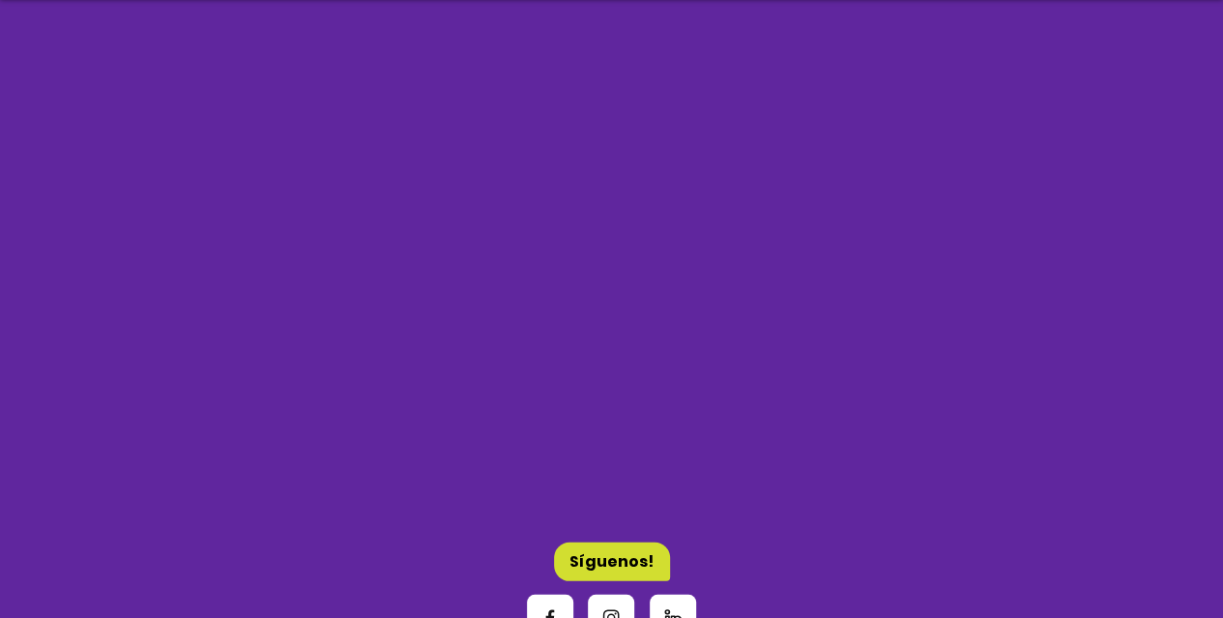
scroll to position [6475, 0]
